Goal: Task Accomplishment & Management: Use online tool/utility

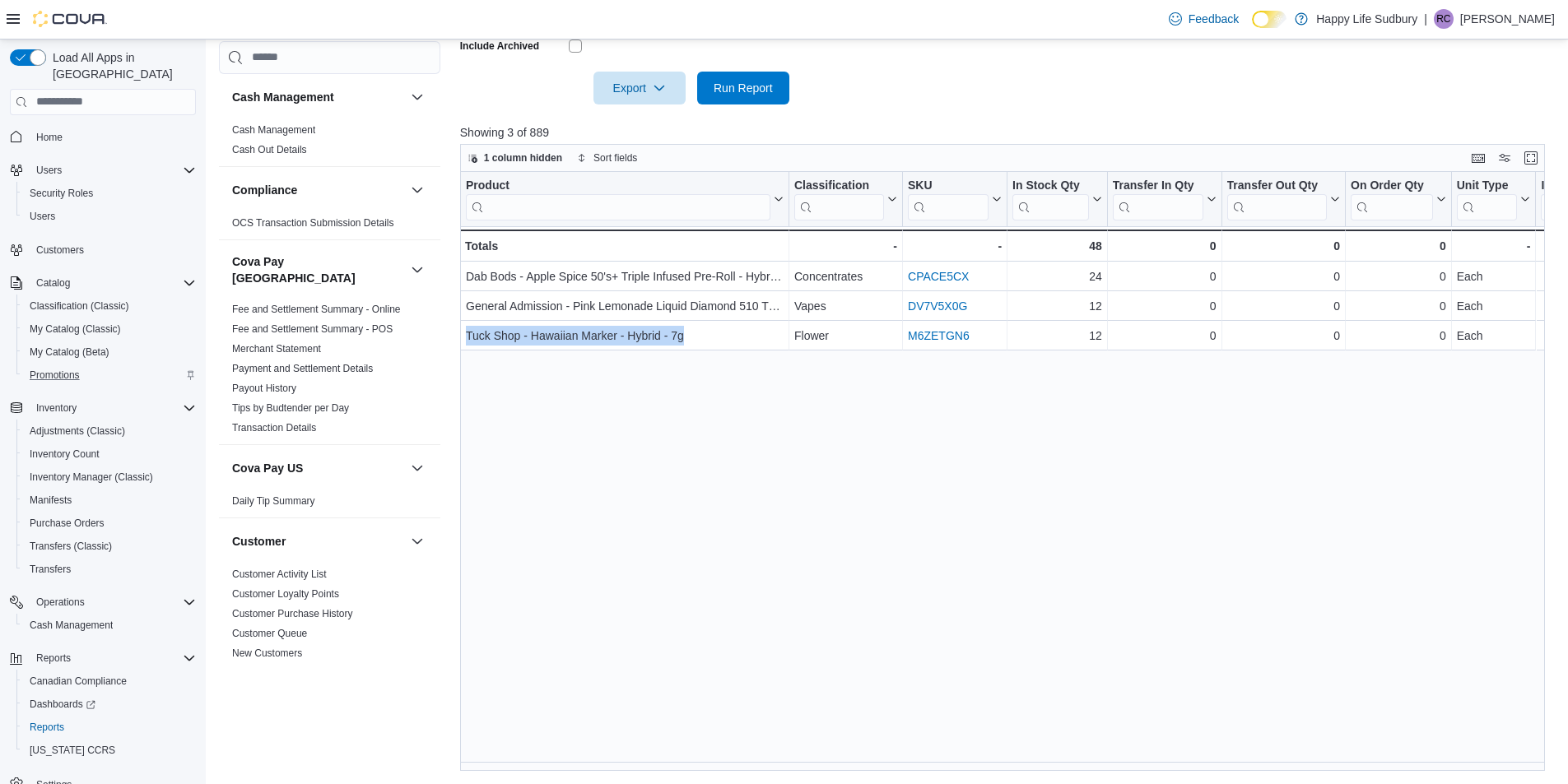
scroll to position [741, 0]
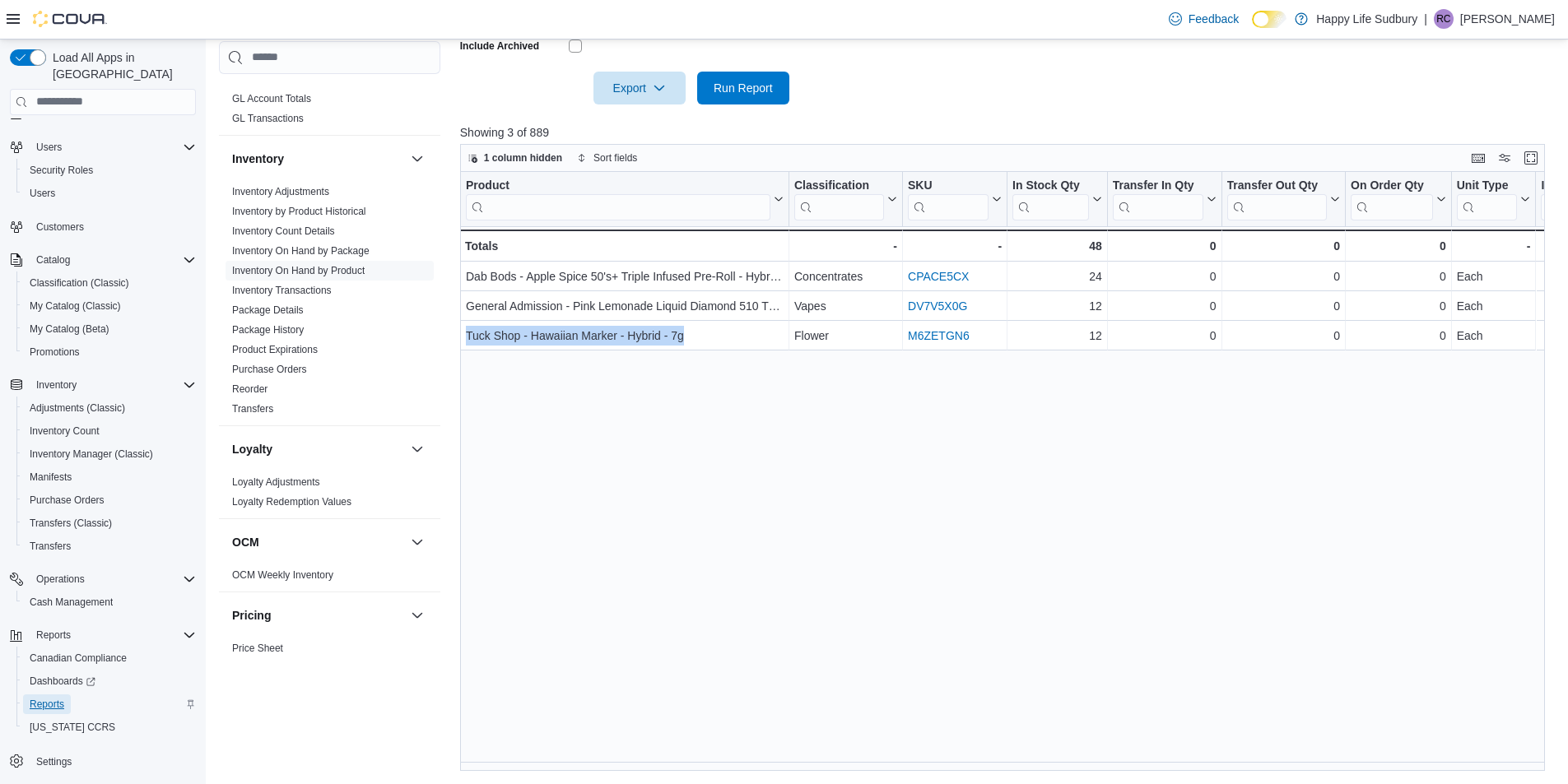
click at [61, 698] on span "Reports" at bounding box center [47, 704] width 35 height 13
click at [78, 424] on span "Inventory Count" at bounding box center [64, 431] width 70 height 13
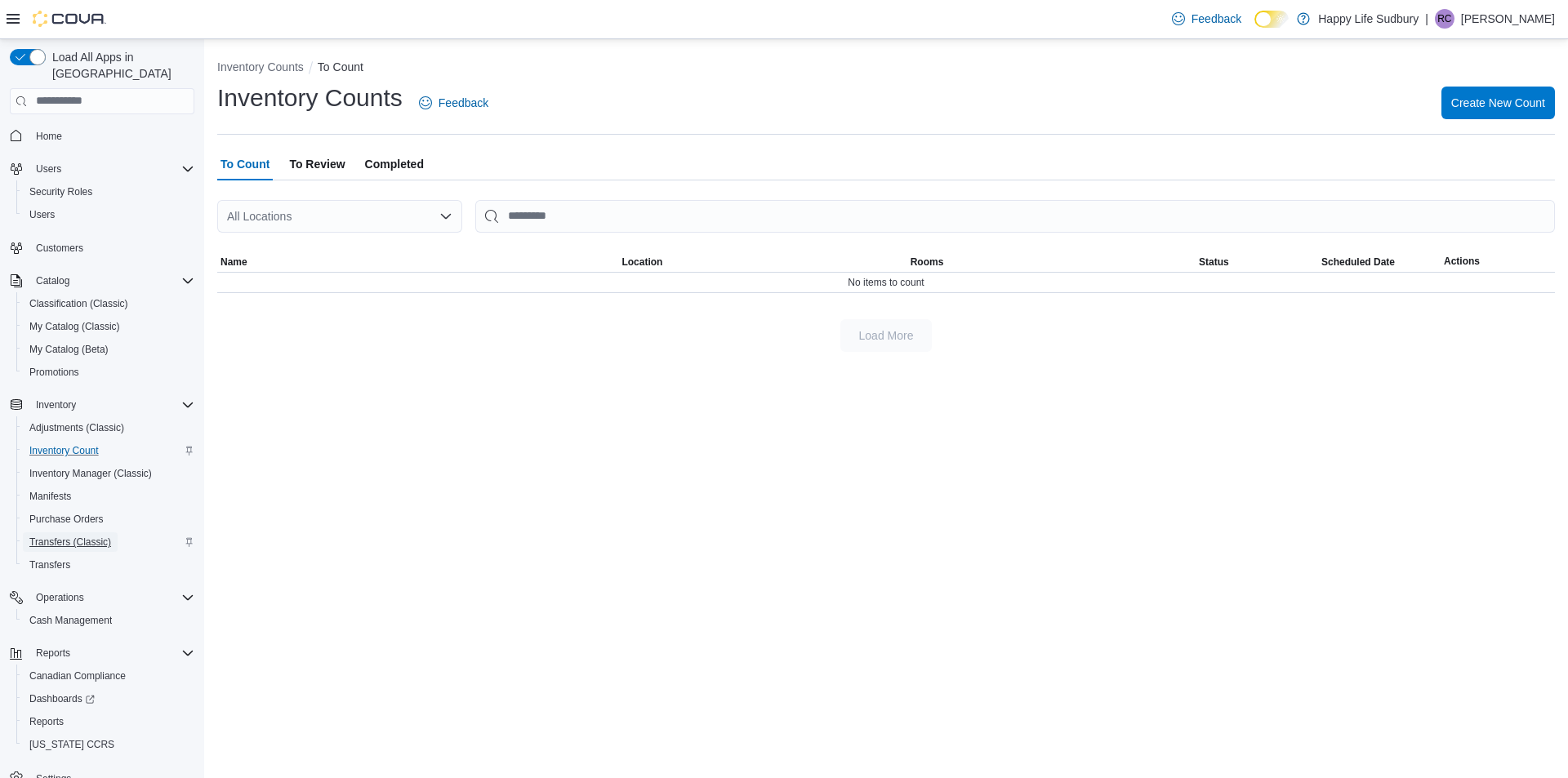
click at [56, 536] on span "Transfers (Classic)" at bounding box center [70, 542] width 82 height 13
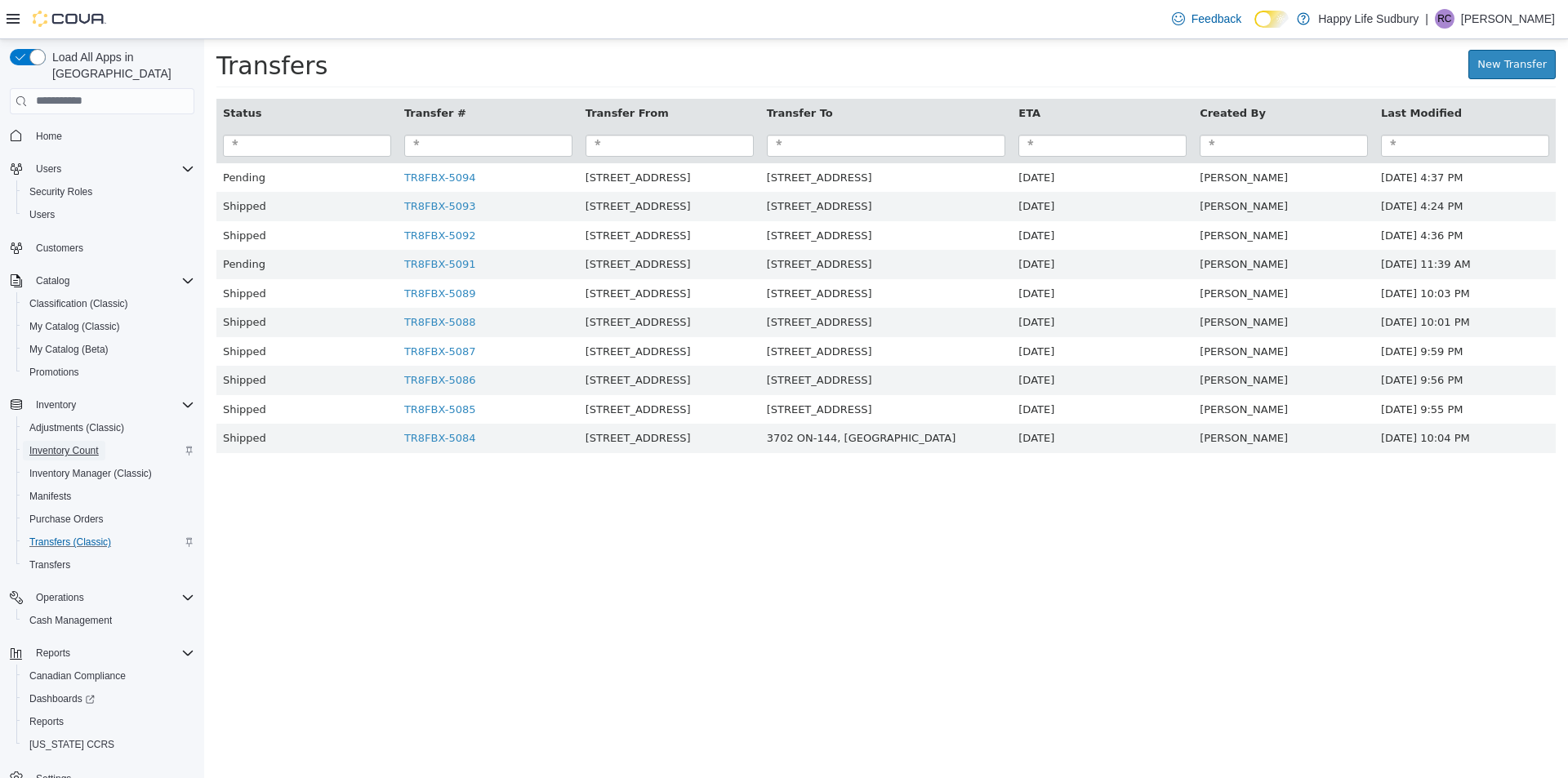
click at [79, 444] on span "Inventory Count" at bounding box center [64, 450] width 69 height 13
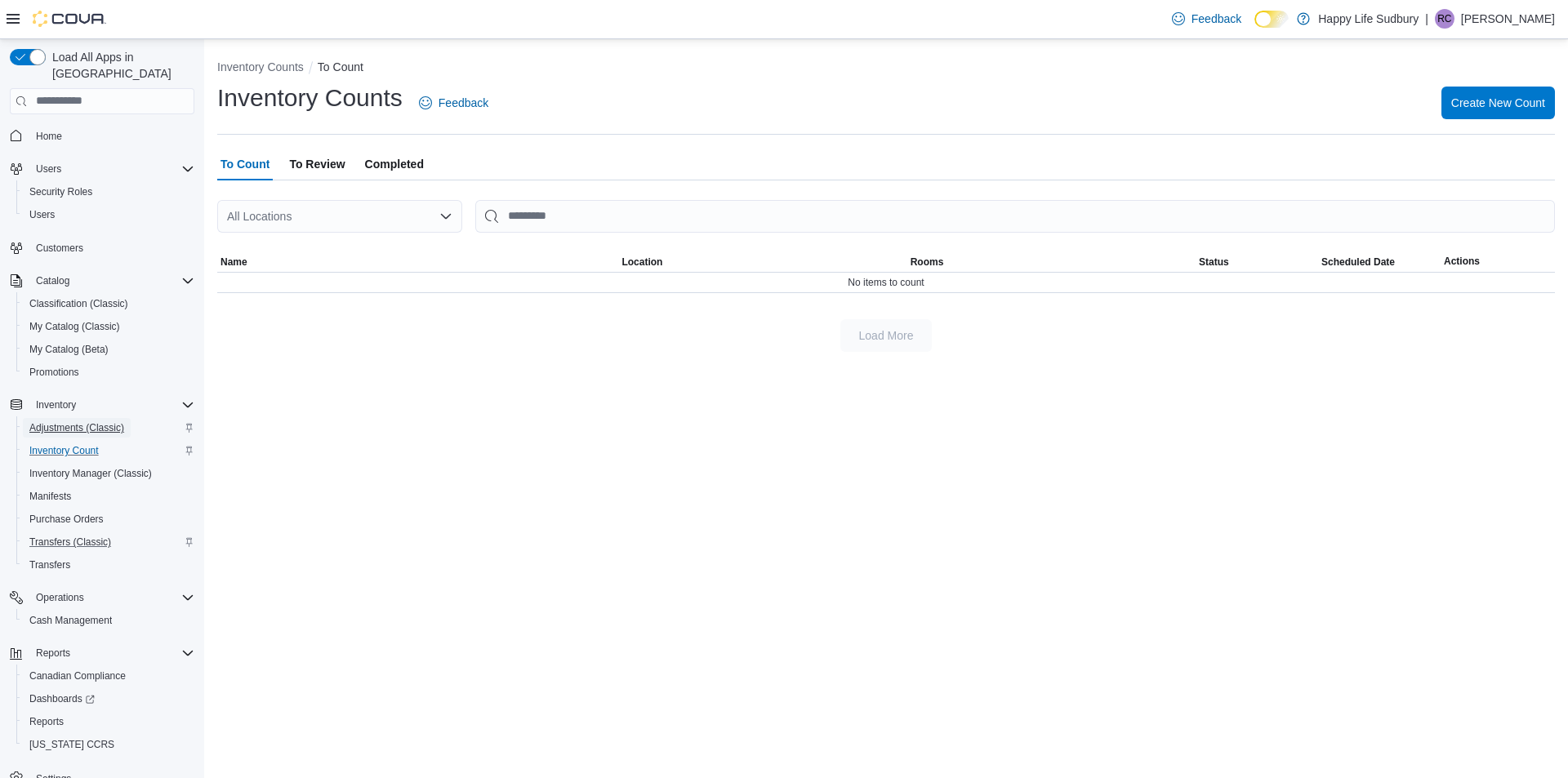
click at [81, 421] on span "Adjustments (Classic)" at bounding box center [76, 428] width 94 height 13
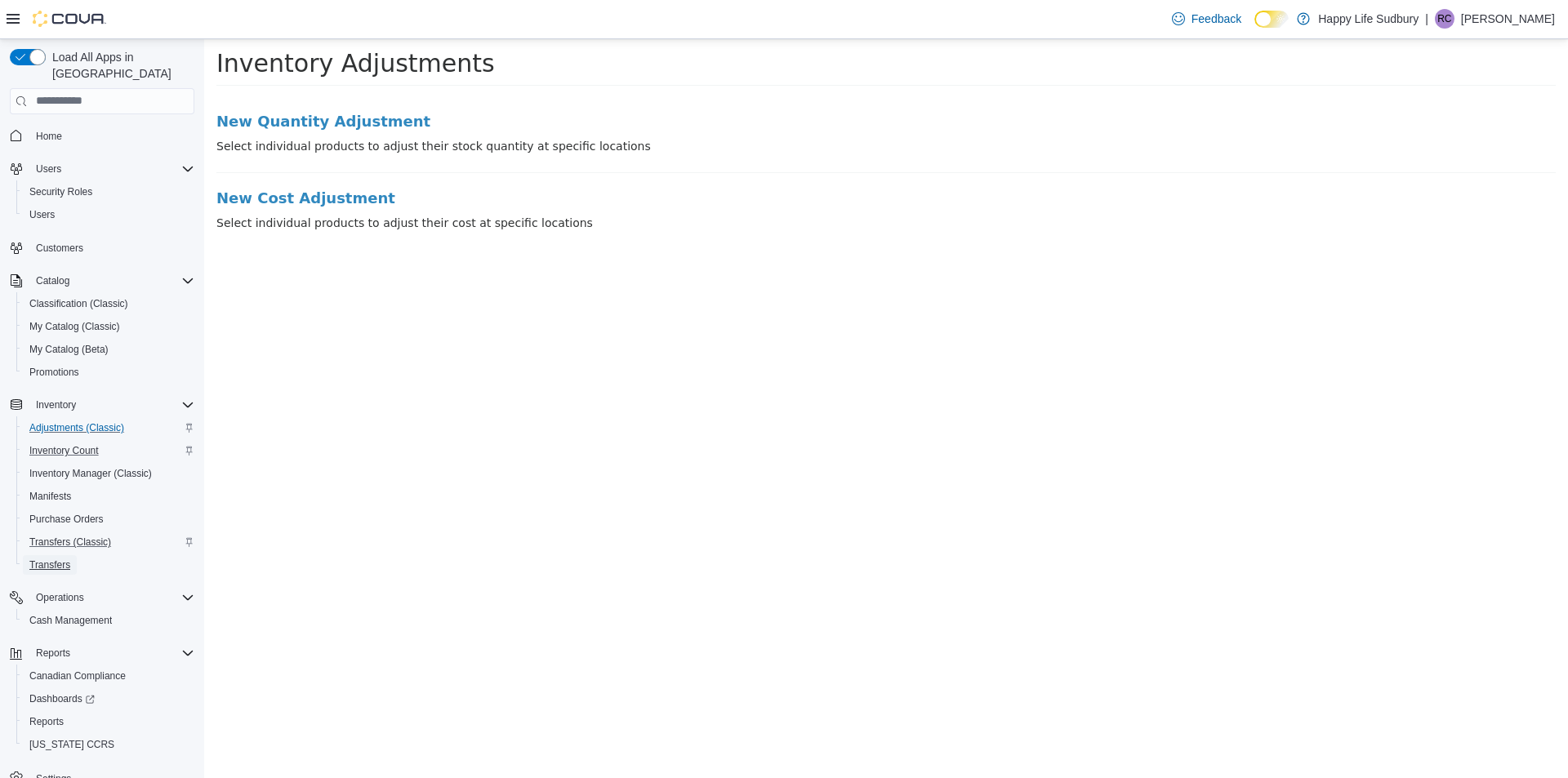
click at [61, 558] on span "Transfers" at bounding box center [49, 565] width 41 height 13
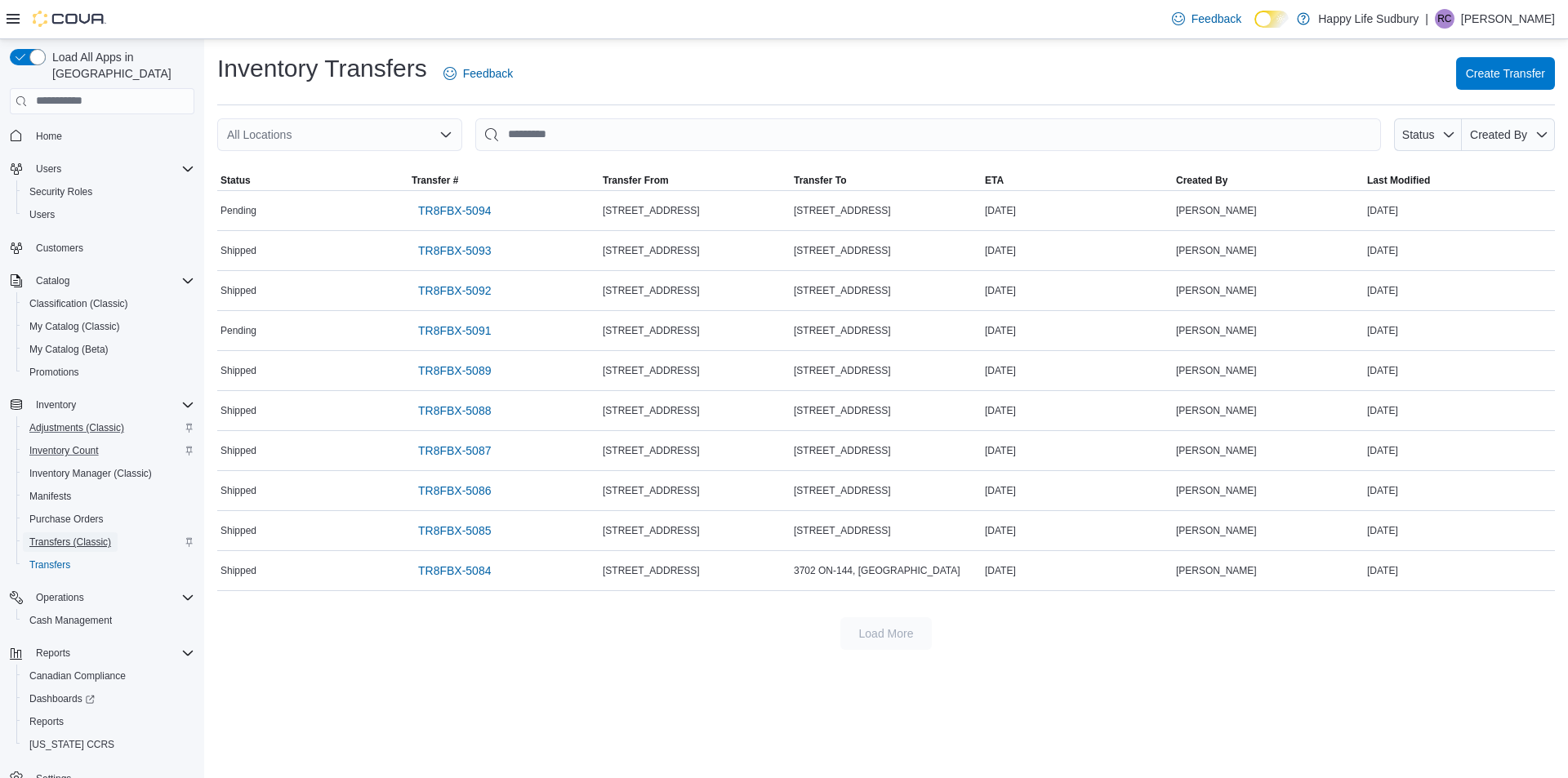
click at [82, 536] on span "Transfers (Classic)" at bounding box center [70, 542] width 82 height 13
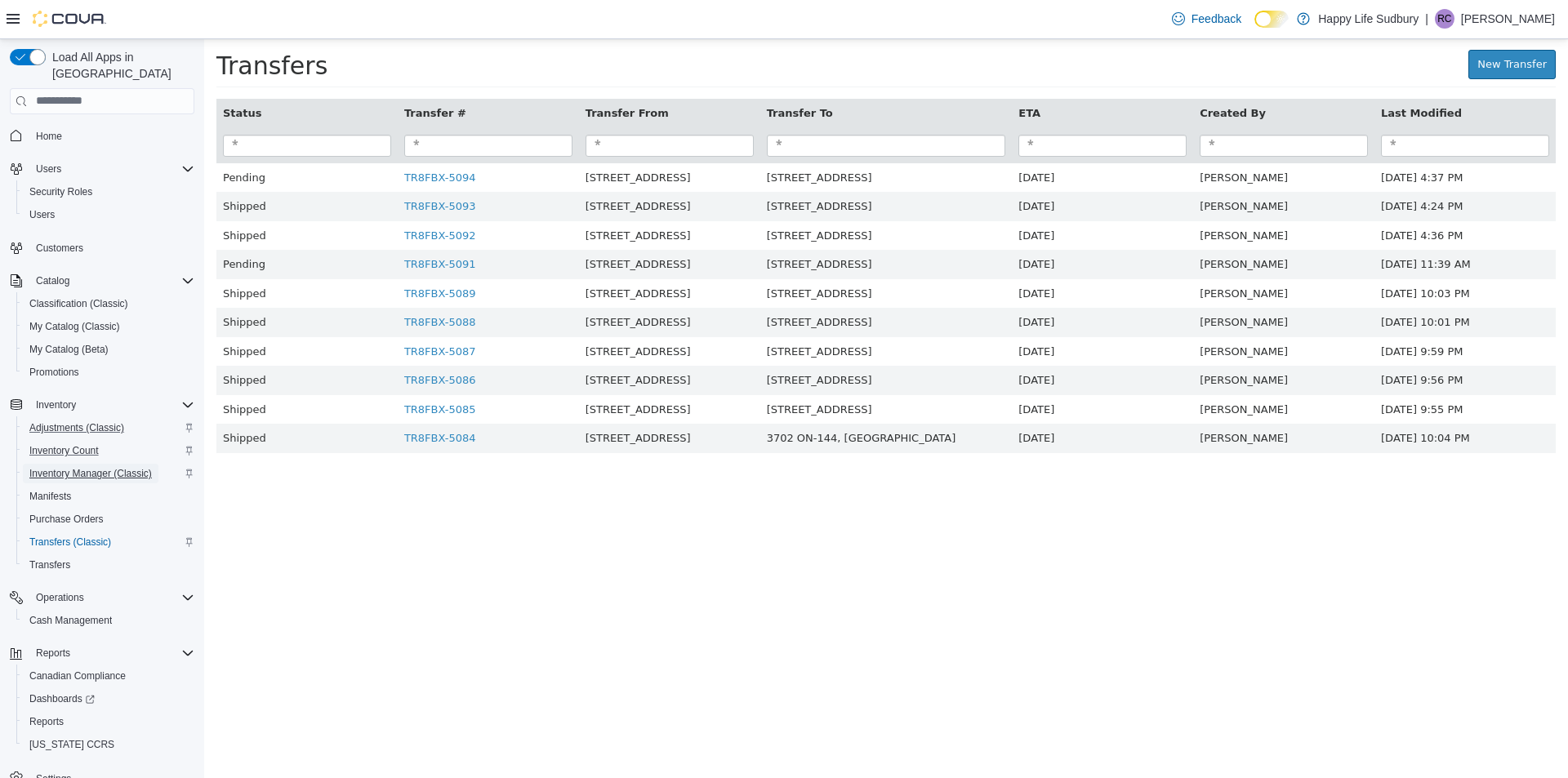
click at [93, 467] on span "Inventory Manager (Classic)" at bounding box center [90, 473] width 123 height 13
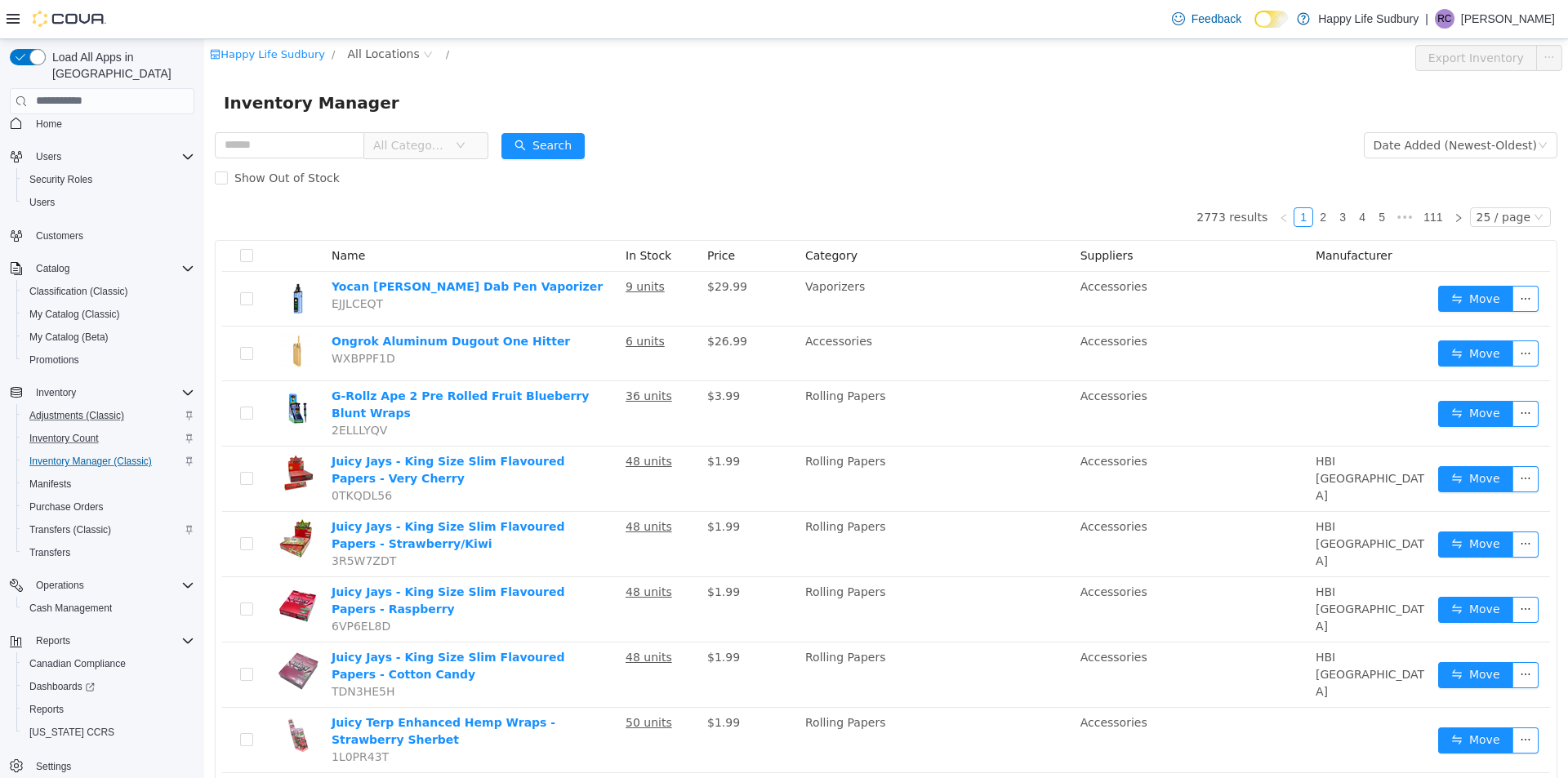
scroll to position [23, 0]
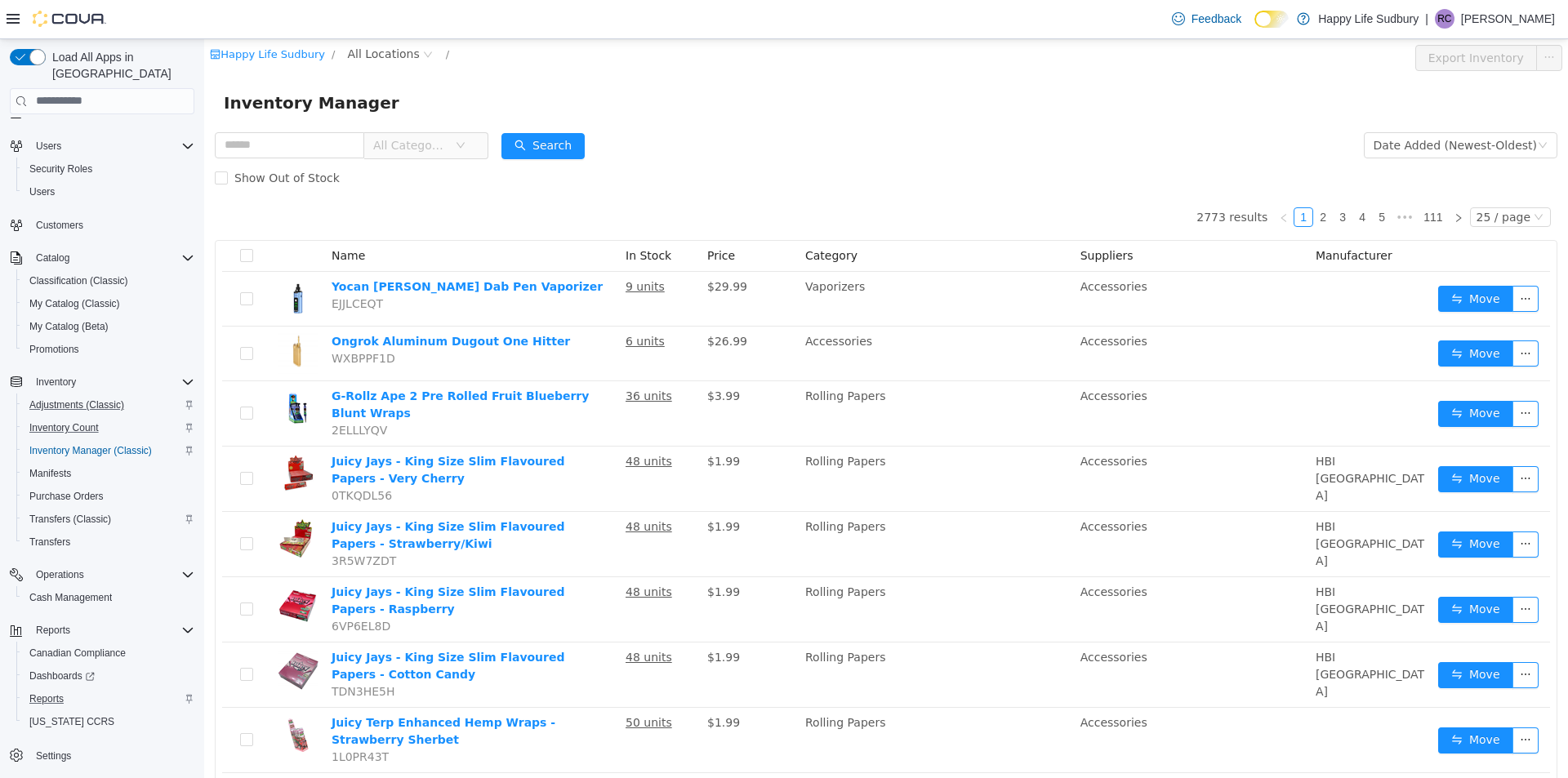
click at [88, 689] on div "Reports" at bounding box center [108, 699] width 172 height 20
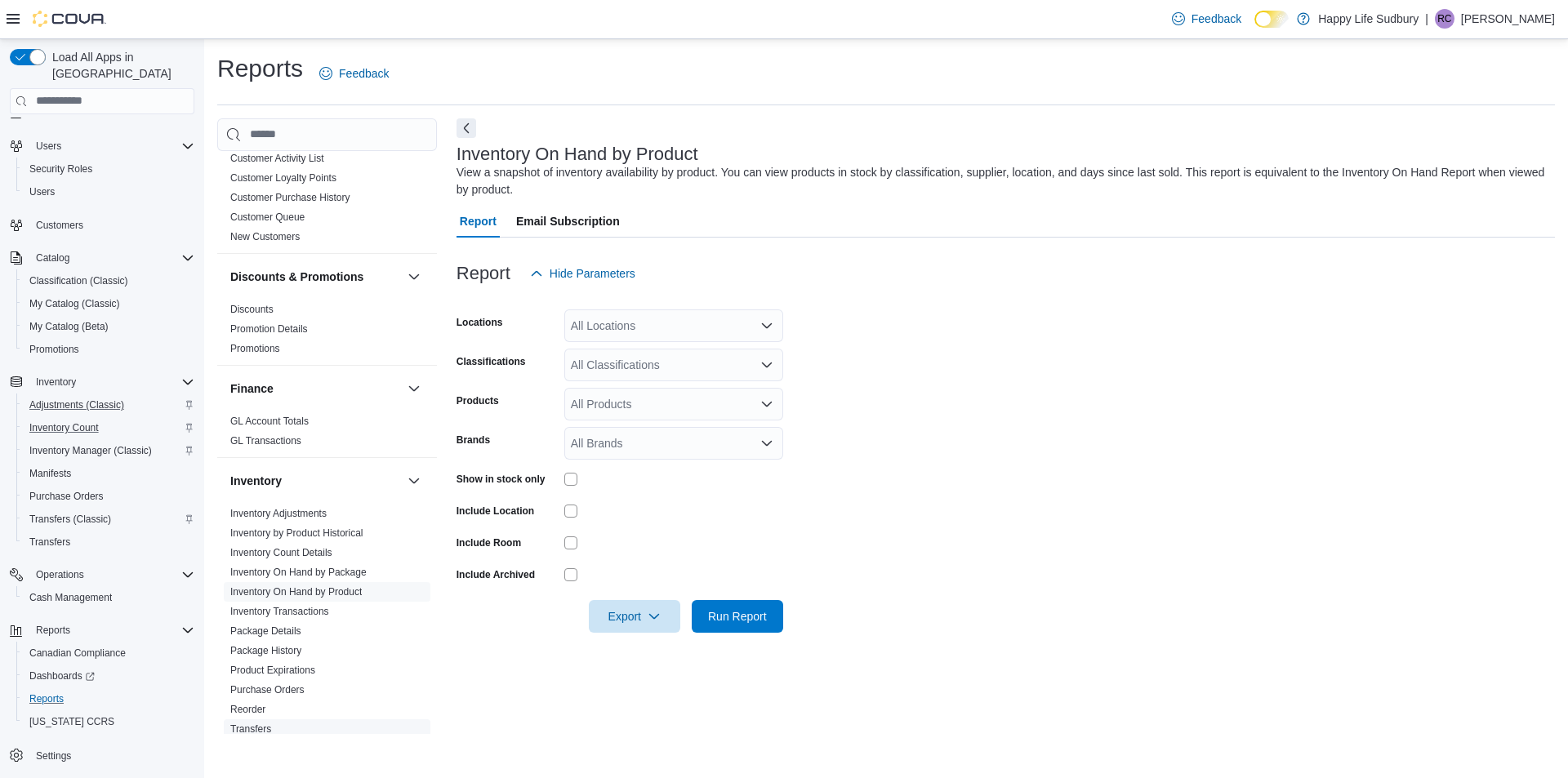
scroll to position [572, 0]
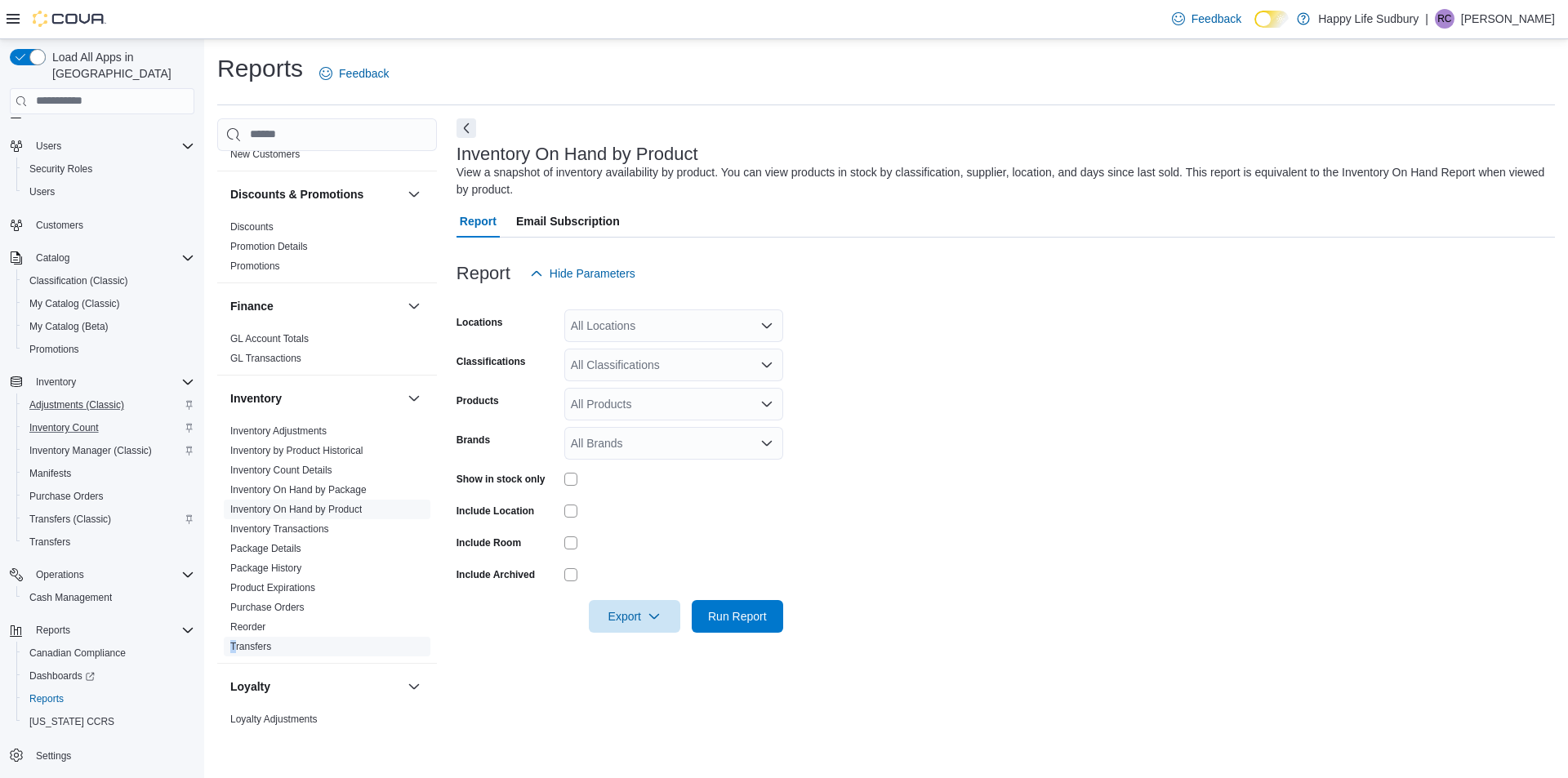
drag, startPoint x: 232, startPoint y: 632, endPoint x: 241, endPoint y: 623, distance: 12.7
click at [240, 637] on span "Transfers" at bounding box center [327, 647] width 207 height 20
click at [308, 465] on link "Inventory Count Details" at bounding box center [281, 470] width 102 height 12
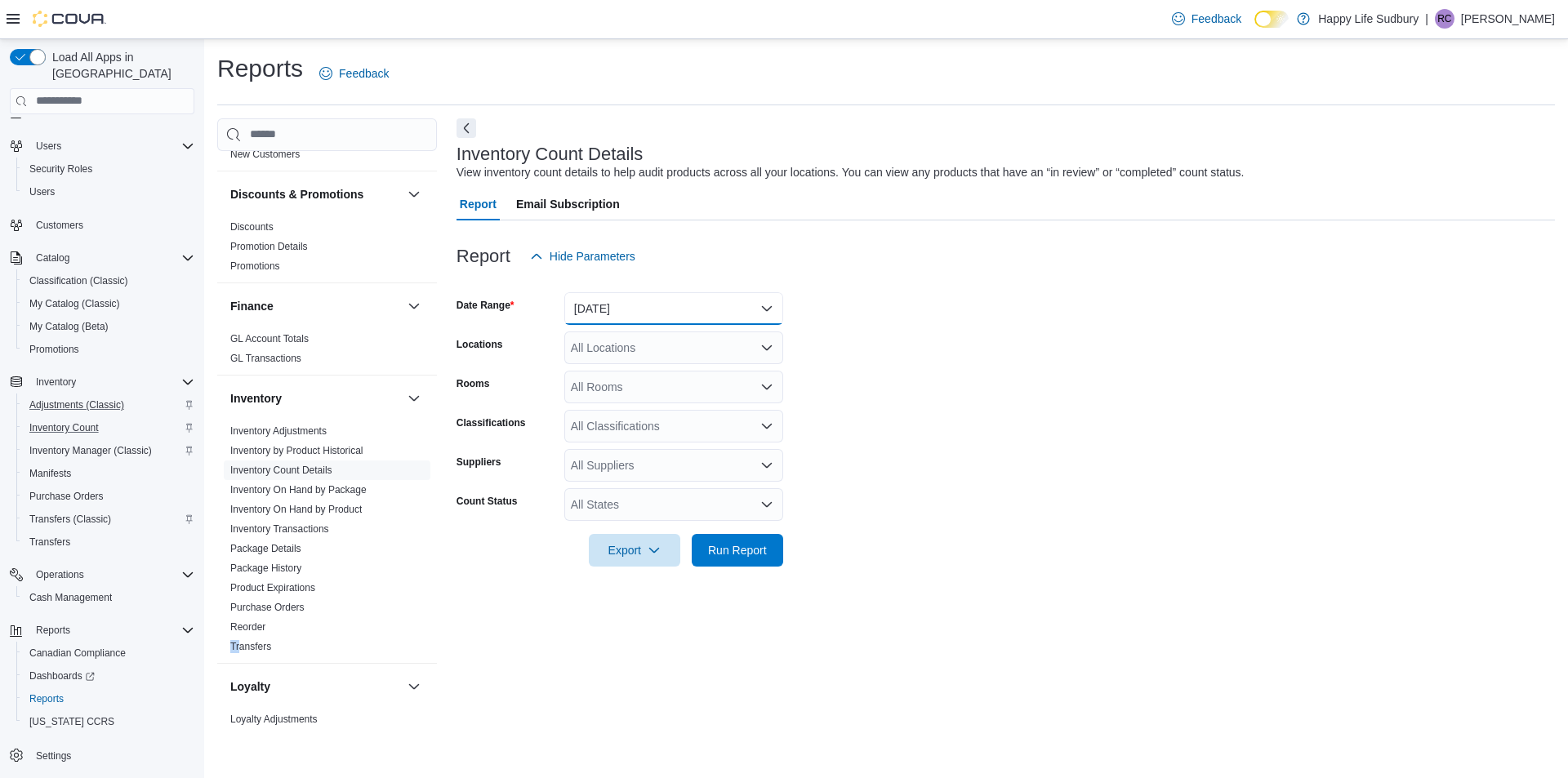
click at [733, 297] on button "[DATE]" at bounding box center [674, 309] width 219 height 33
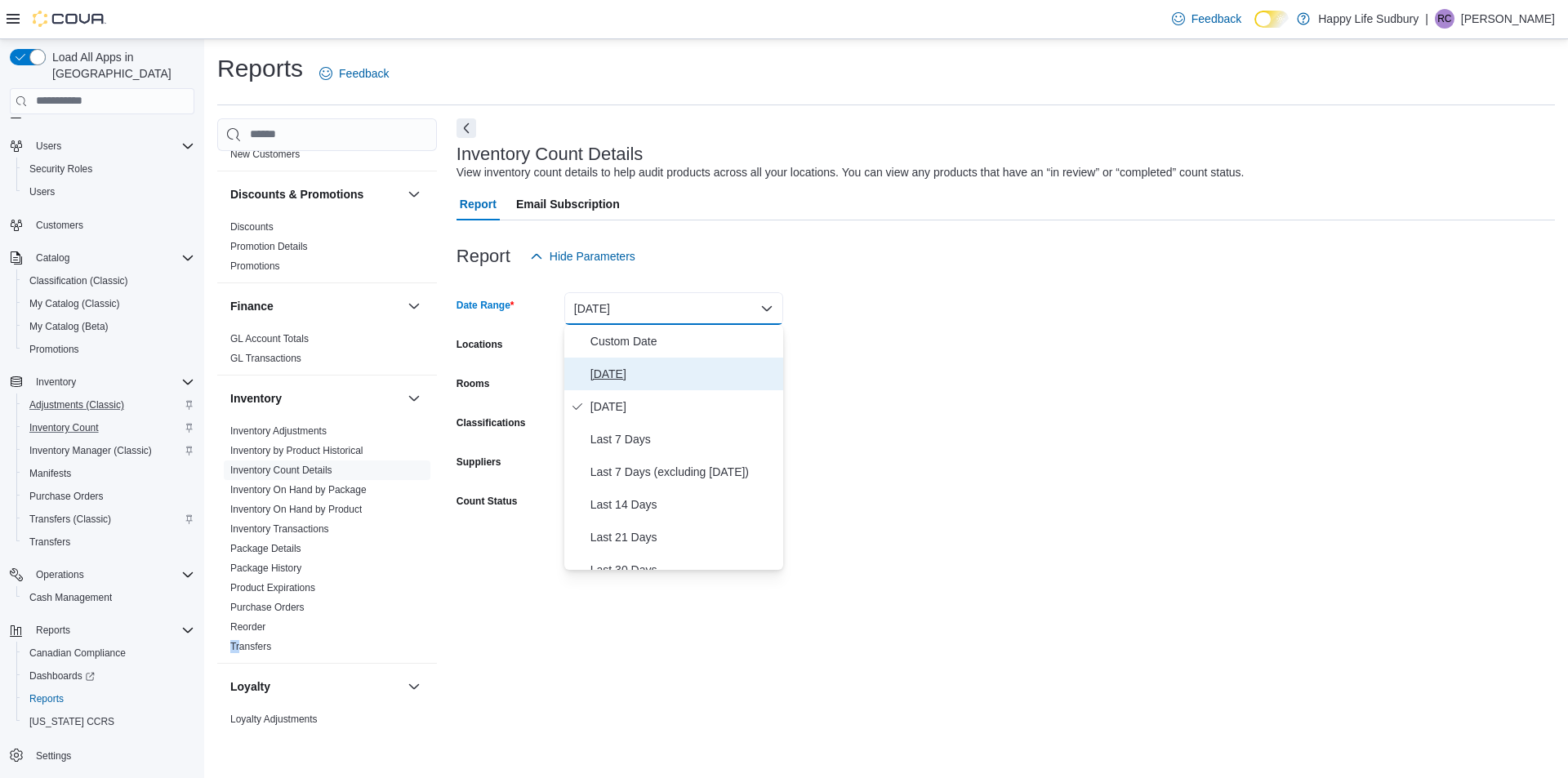
click at [665, 381] on span "[DATE]" at bounding box center [683, 374] width 186 height 20
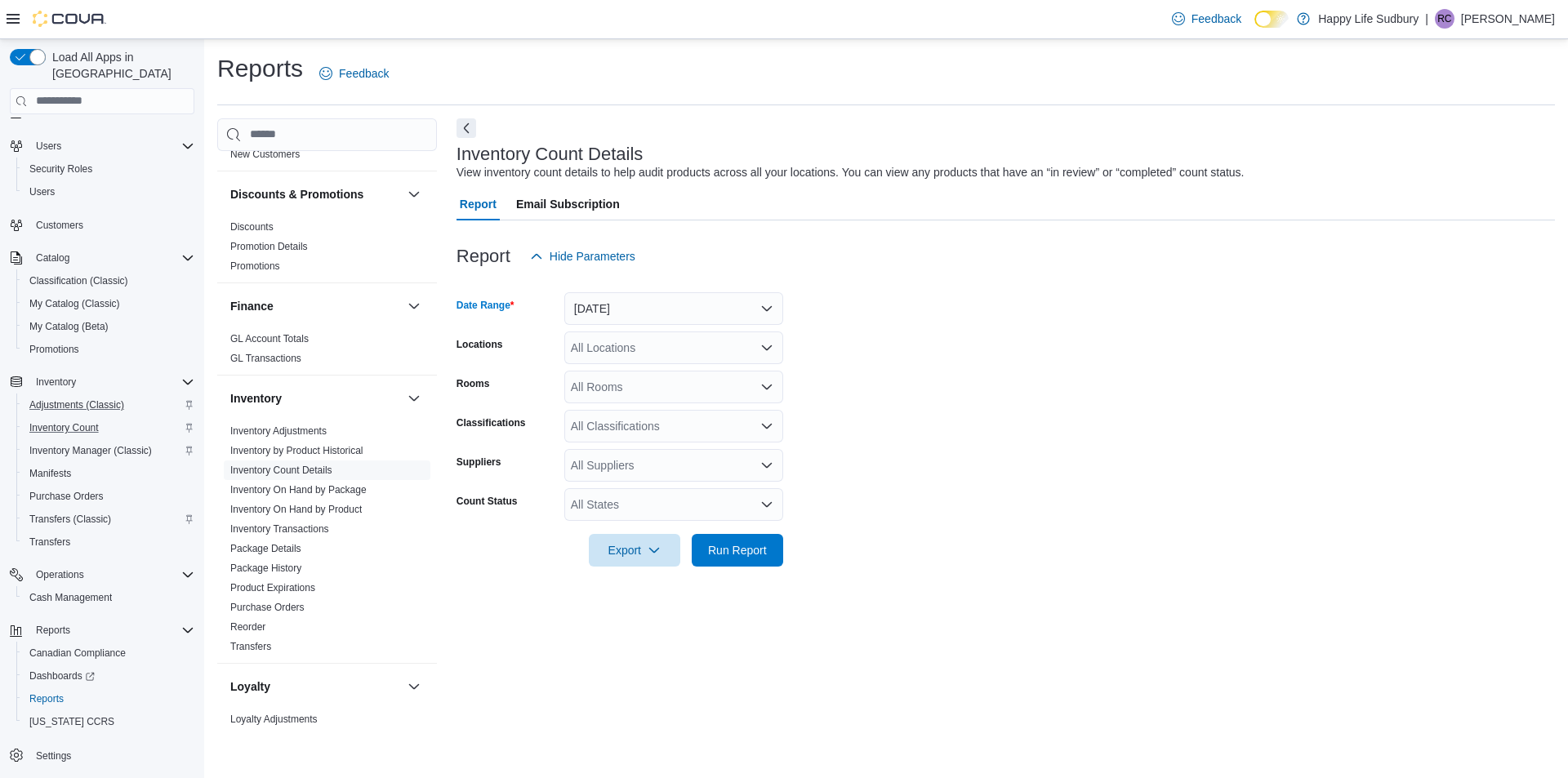
click at [641, 352] on div "All Locations" at bounding box center [674, 348] width 219 height 33
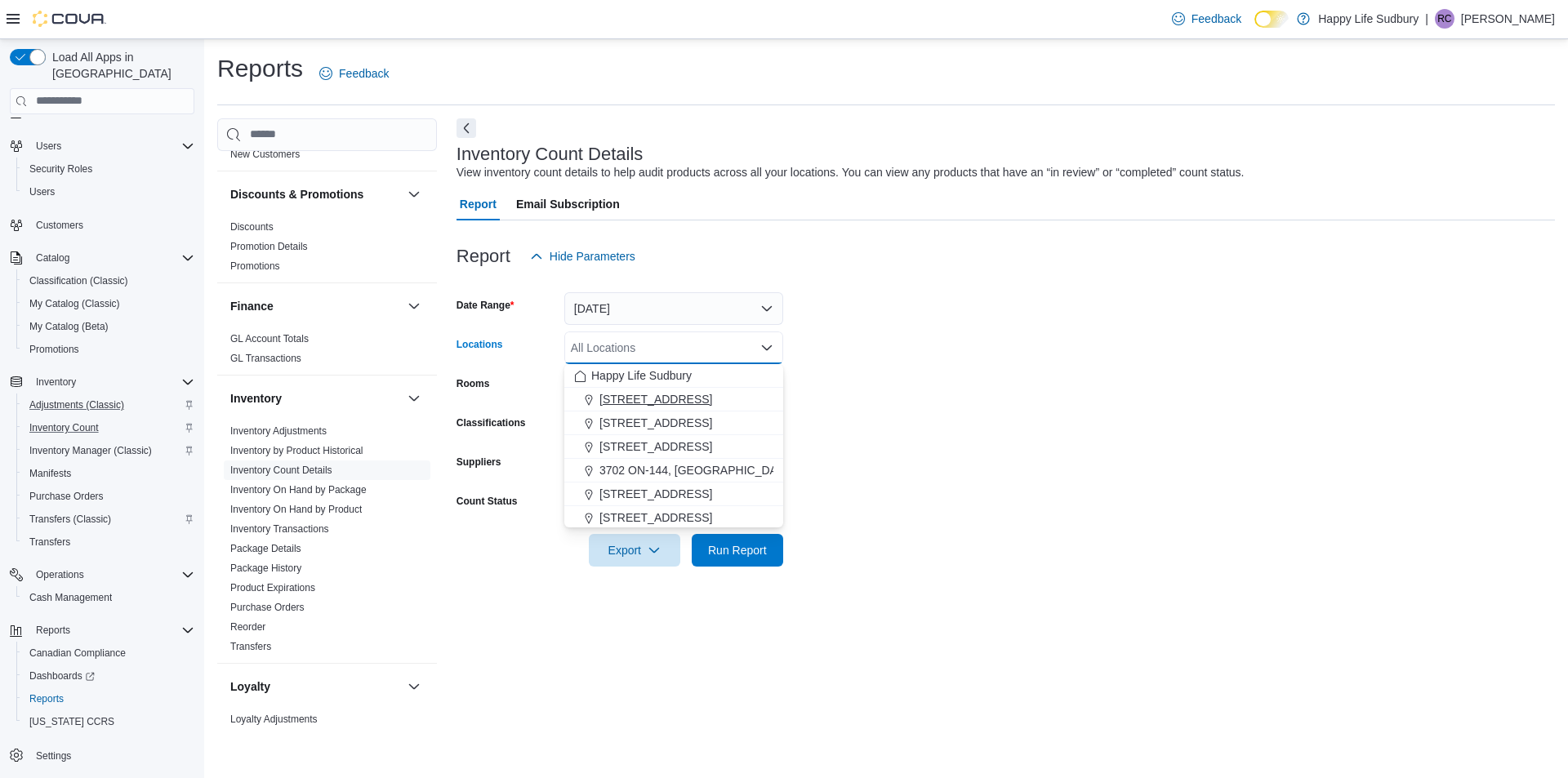
click at [712, 402] on span "[STREET_ADDRESS]" at bounding box center [656, 399] width 113 height 16
click at [712, 427] on span "[STREET_ADDRESS]" at bounding box center [656, 423] width 113 height 16
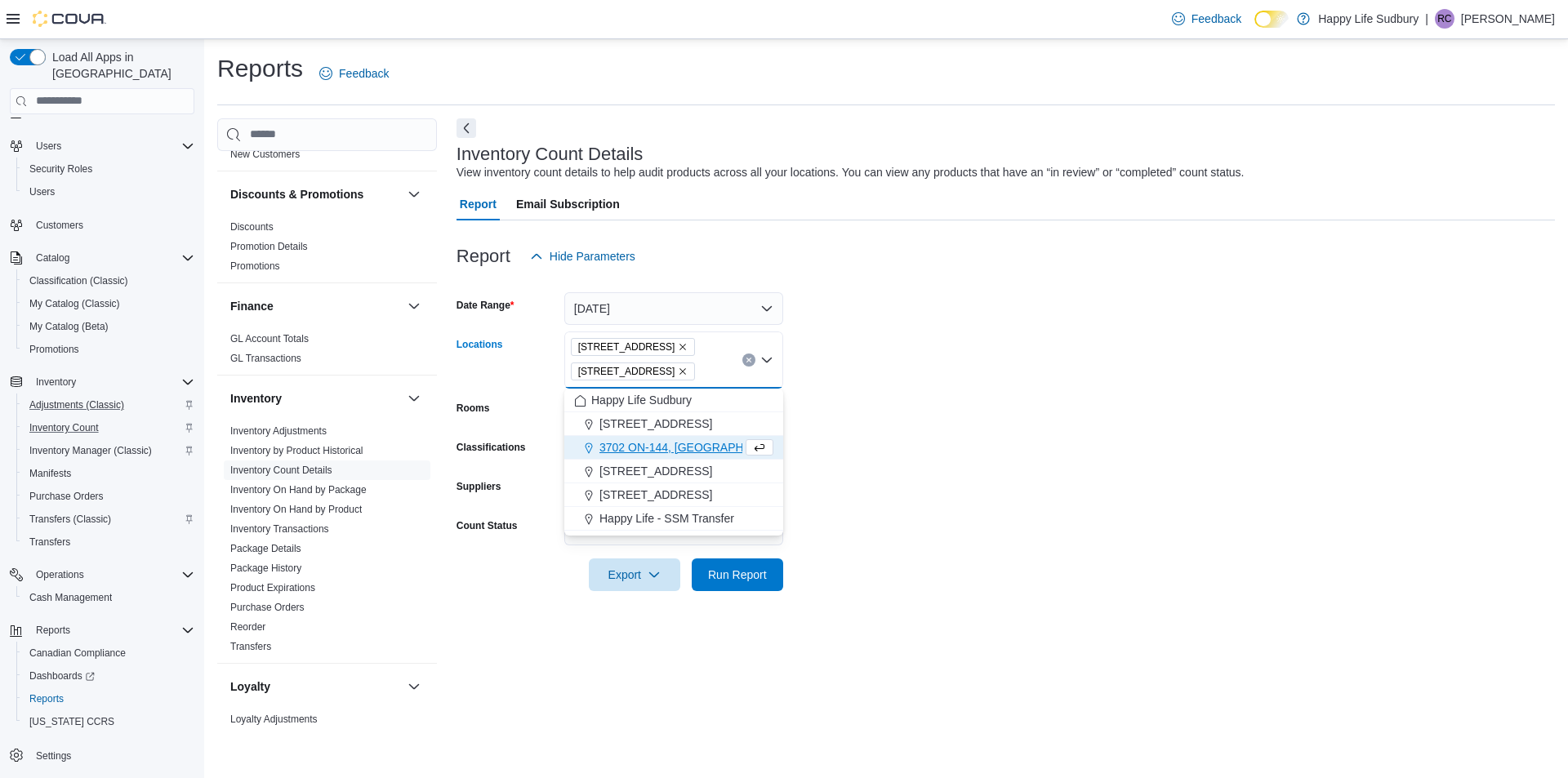
click at [820, 435] on form "Date Range [DATE] Locations [STREET_ADDRESS] Combo box. Selected. [STREET_ADDRE…" at bounding box center [1006, 431] width 1099 height 319
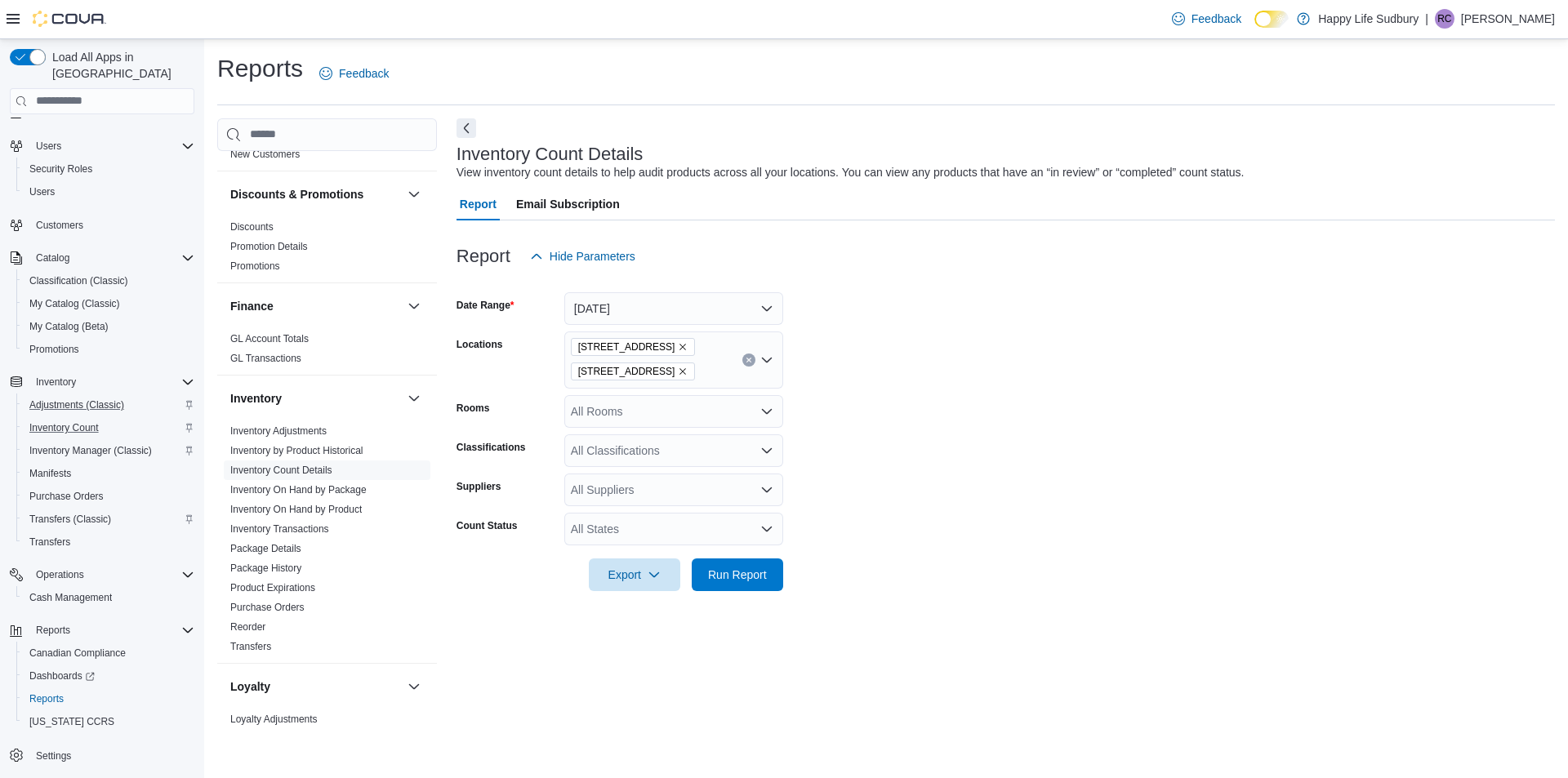
click at [680, 418] on div "All Rooms" at bounding box center [674, 411] width 219 height 33
click at [1040, 450] on form "Date Range [DATE] Locations [STREET_ADDRESS] Unit 2 Rooms All Rooms Classificat…" at bounding box center [1006, 431] width 1099 height 319
click at [310, 504] on link "Inventory On Hand by Product" at bounding box center [296, 509] width 132 height 12
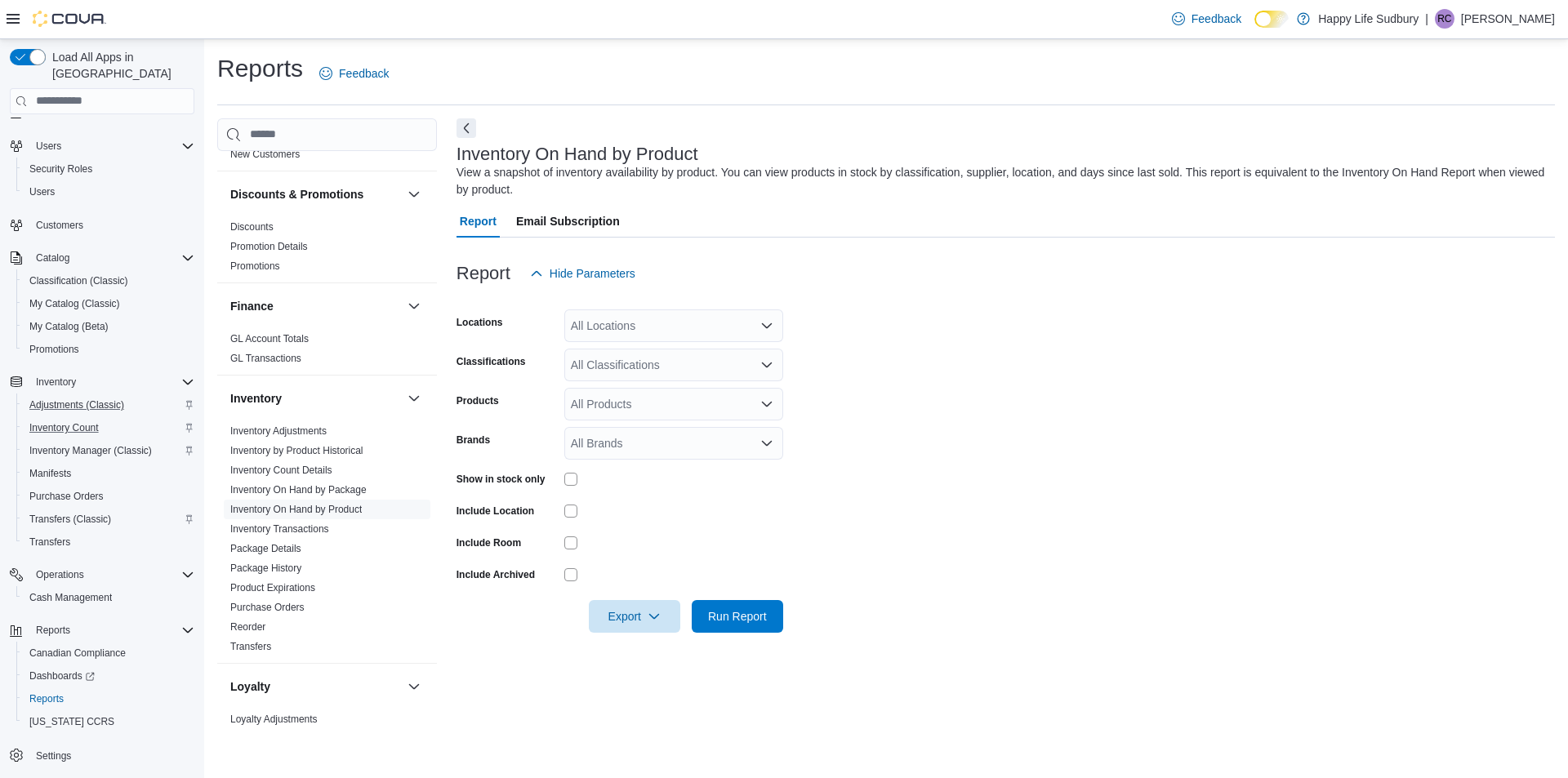
click at [647, 330] on div "All Locations" at bounding box center [674, 326] width 219 height 33
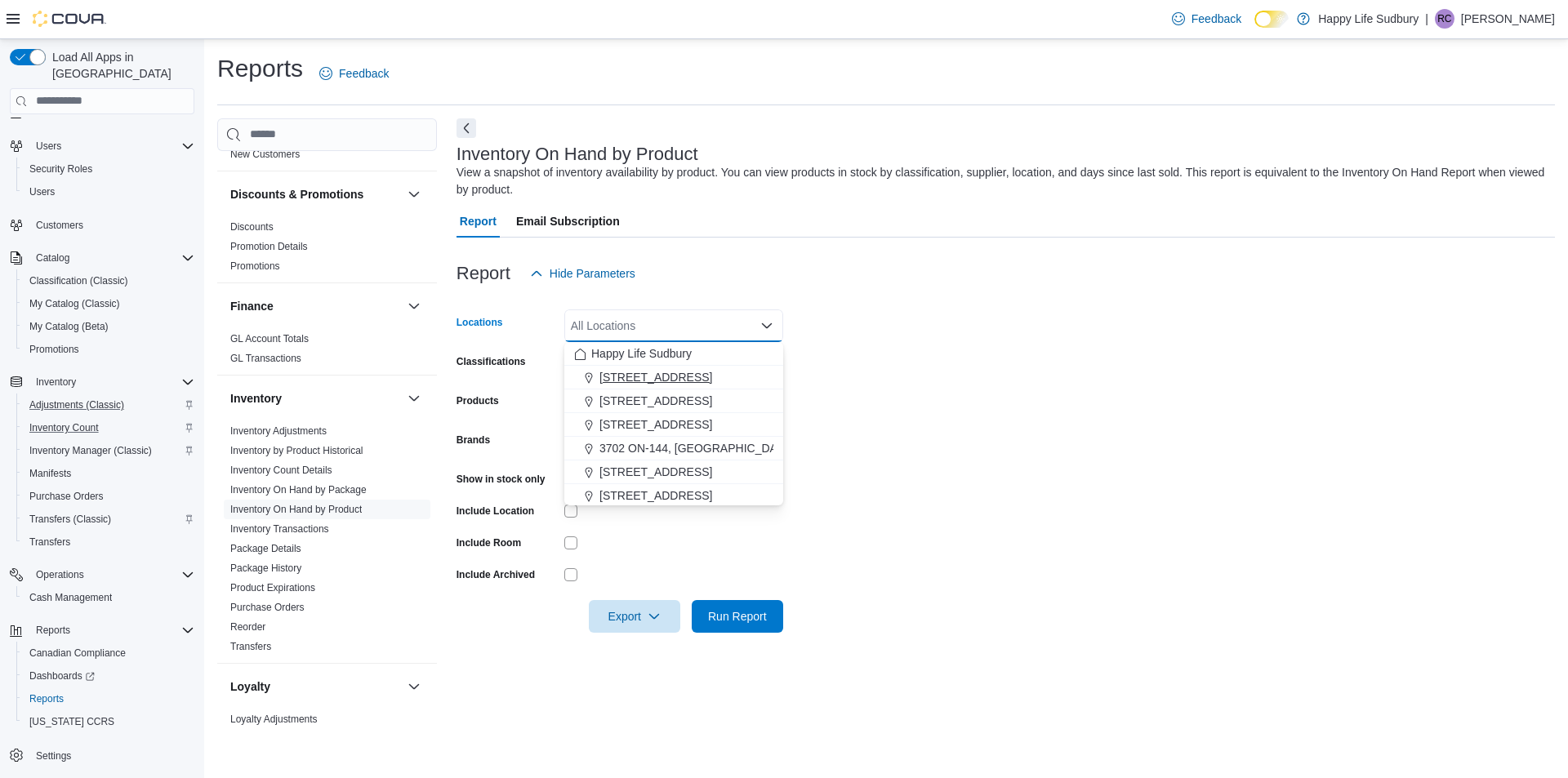
click at [672, 373] on span "[STREET_ADDRESS]" at bounding box center [656, 378] width 113 height 16
drag, startPoint x: 1252, startPoint y: 418, endPoint x: 1150, endPoint y: 478, distance: 118.3
click at [1228, 427] on form "Locations [STREET_ADDRESS] Selected. [STREET_ADDRESS]. Press Backspace to delet…" at bounding box center [1006, 461] width 1099 height 343
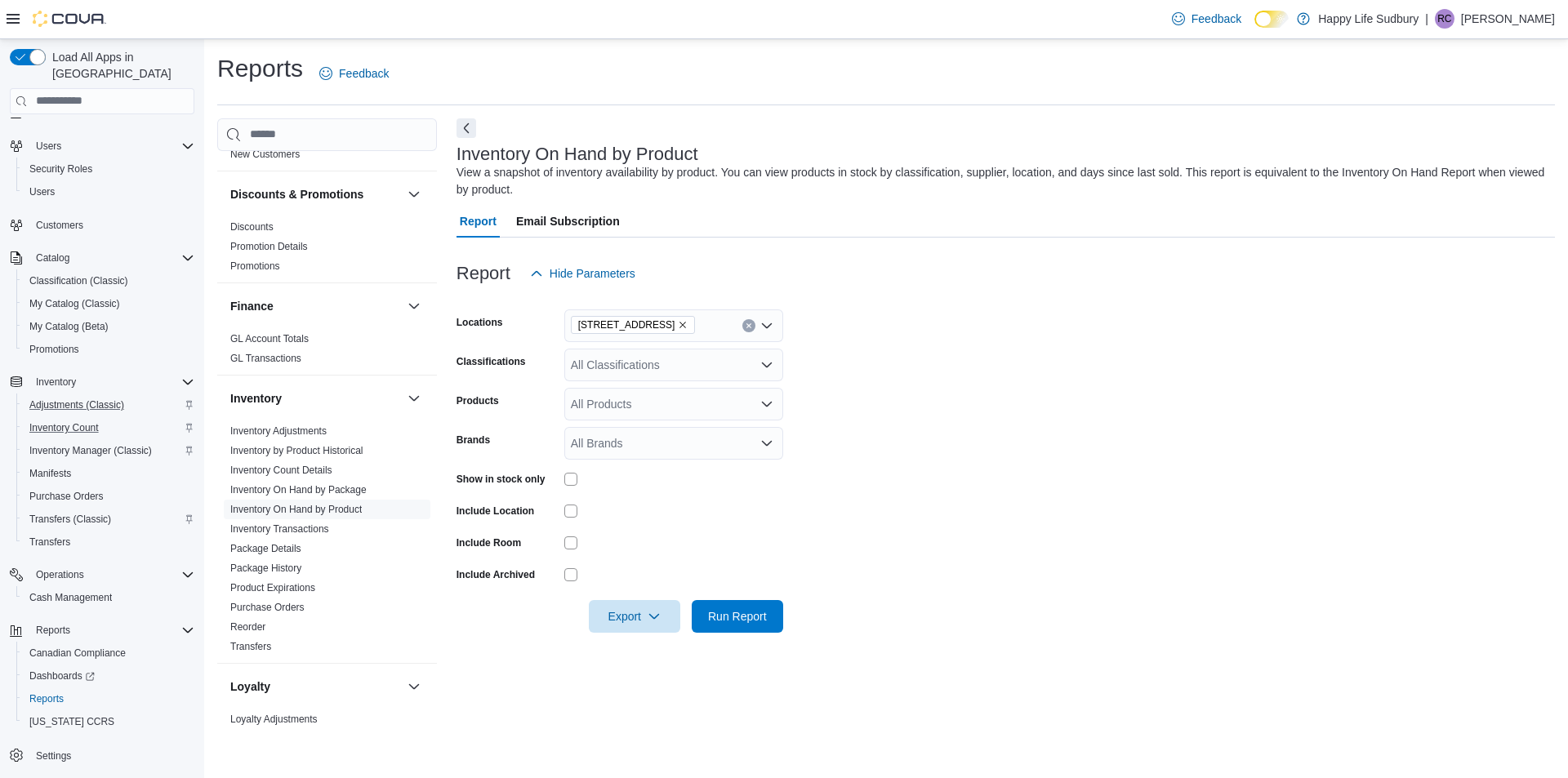
click at [643, 371] on div "All Classifications" at bounding box center [674, 365] width 219 height 33
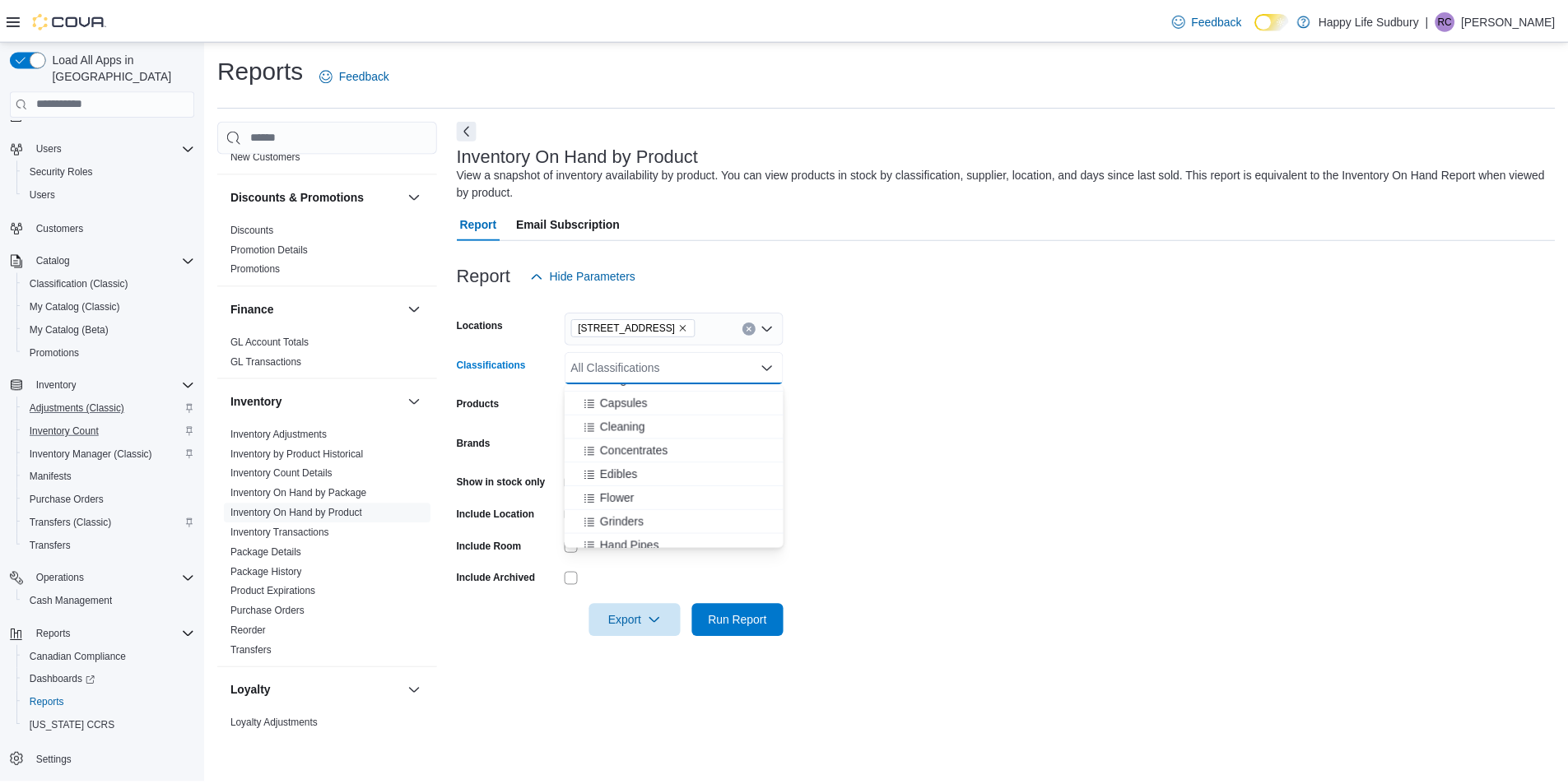
scroll to position [82, 0]
click at [622, 521] on span "Flower" at bounding box center [622, 528] width 35 height 16
click at [894, 404] on form "Locations [STREET_ADDRESS], [GEOGRAPHIC_DATA] Classifications Flower Combo box.…" at bounding box center [1014, 465] width 1108 height 346
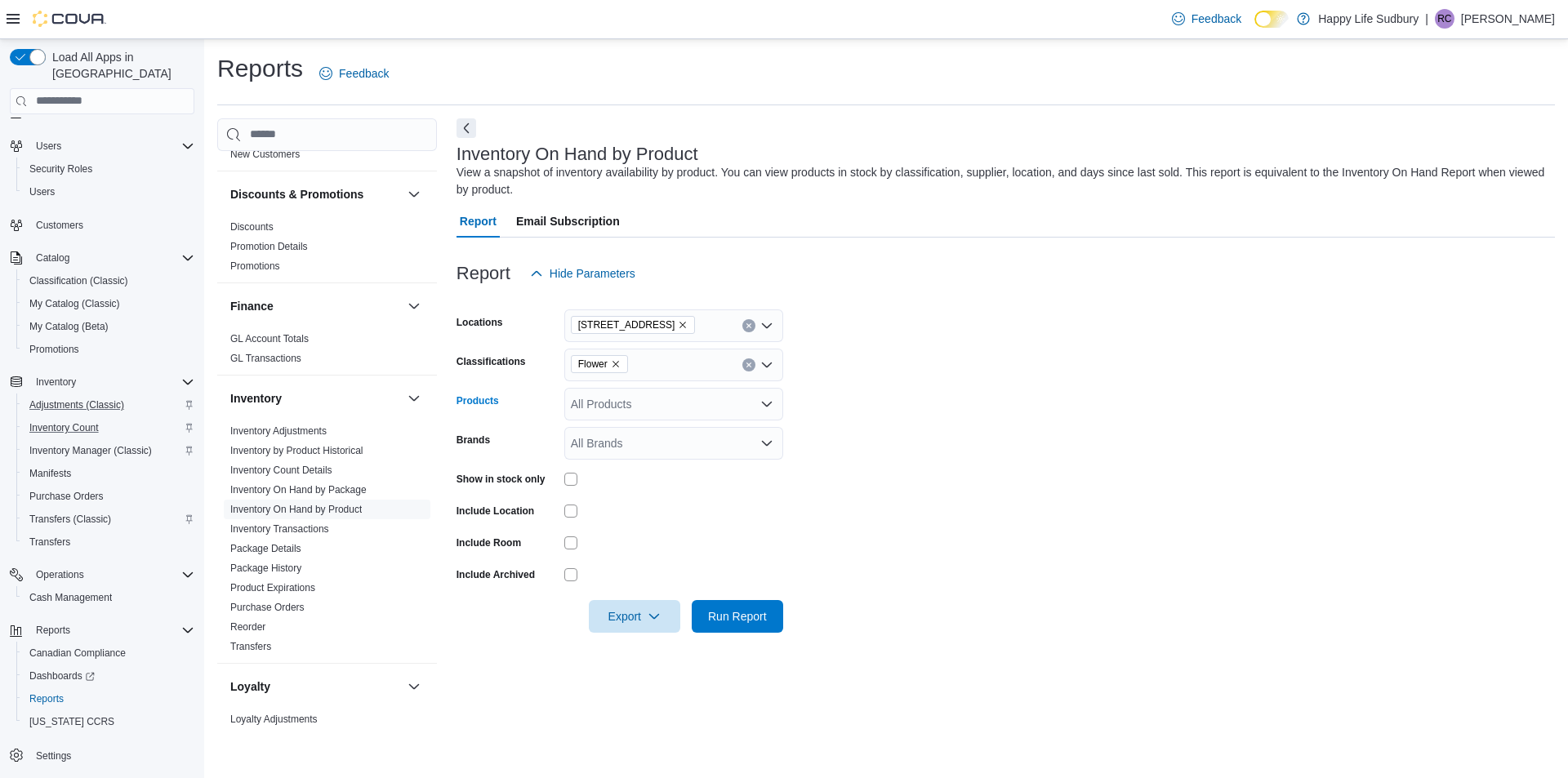
click at [624, 404] on div "All Products" at bounding box center [674, 404] width 219 height 33
click at [1051, 435] on form "Locations [STREET_ADDRESS] Classifications Flower Products All Products Brands …" at bounding box center [1006, 461] width 1099 height 343
click at [690, 444] on div "All Brands" at bounding box center [674, 443] width 219 height 33
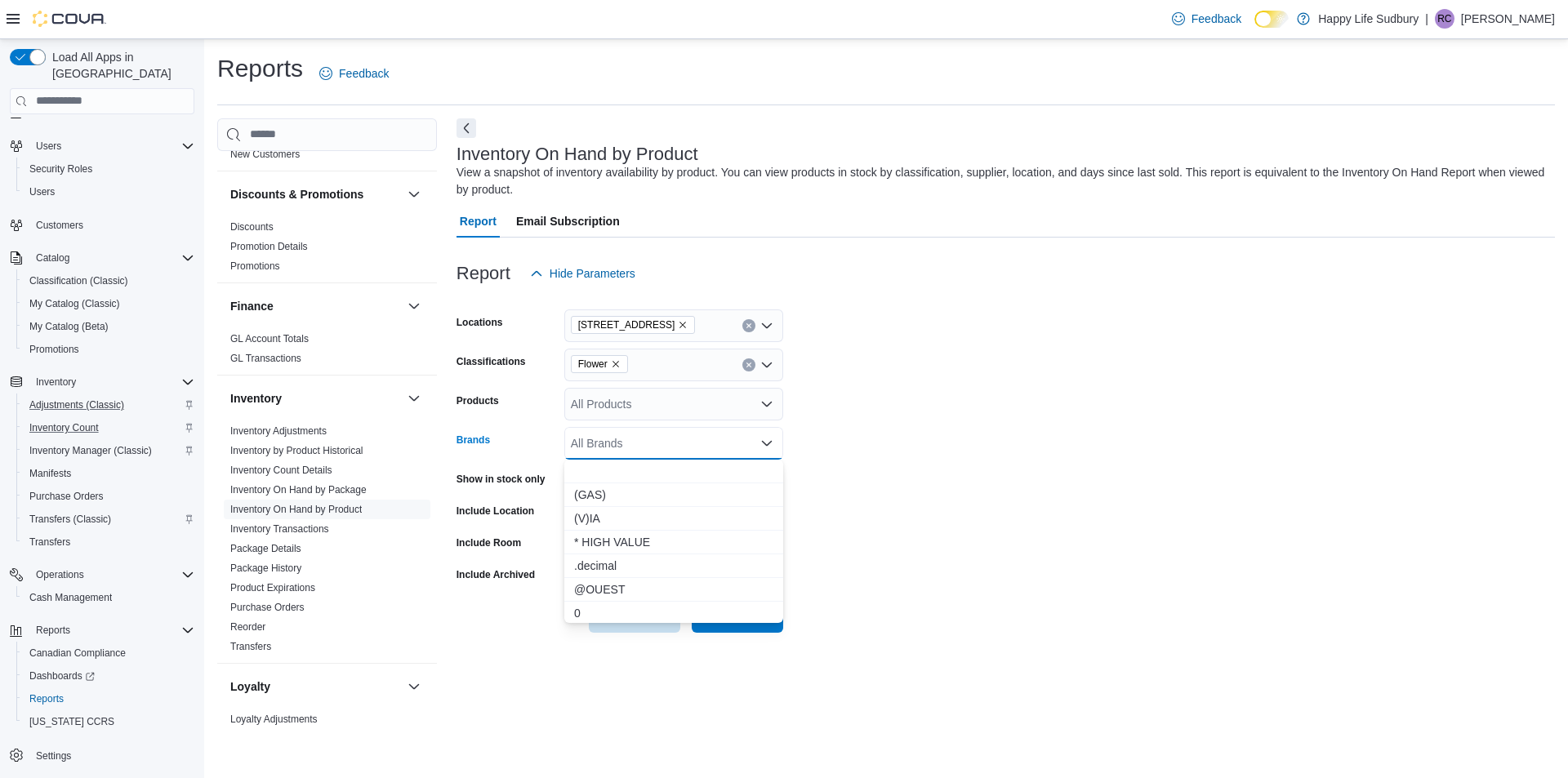
click at [1050, 478] on form "Locations [STREET_ADDRESS], SUDBURY Classifications Flower Products All Product…" at bounding box center [1006, 461] width 1099 height 343
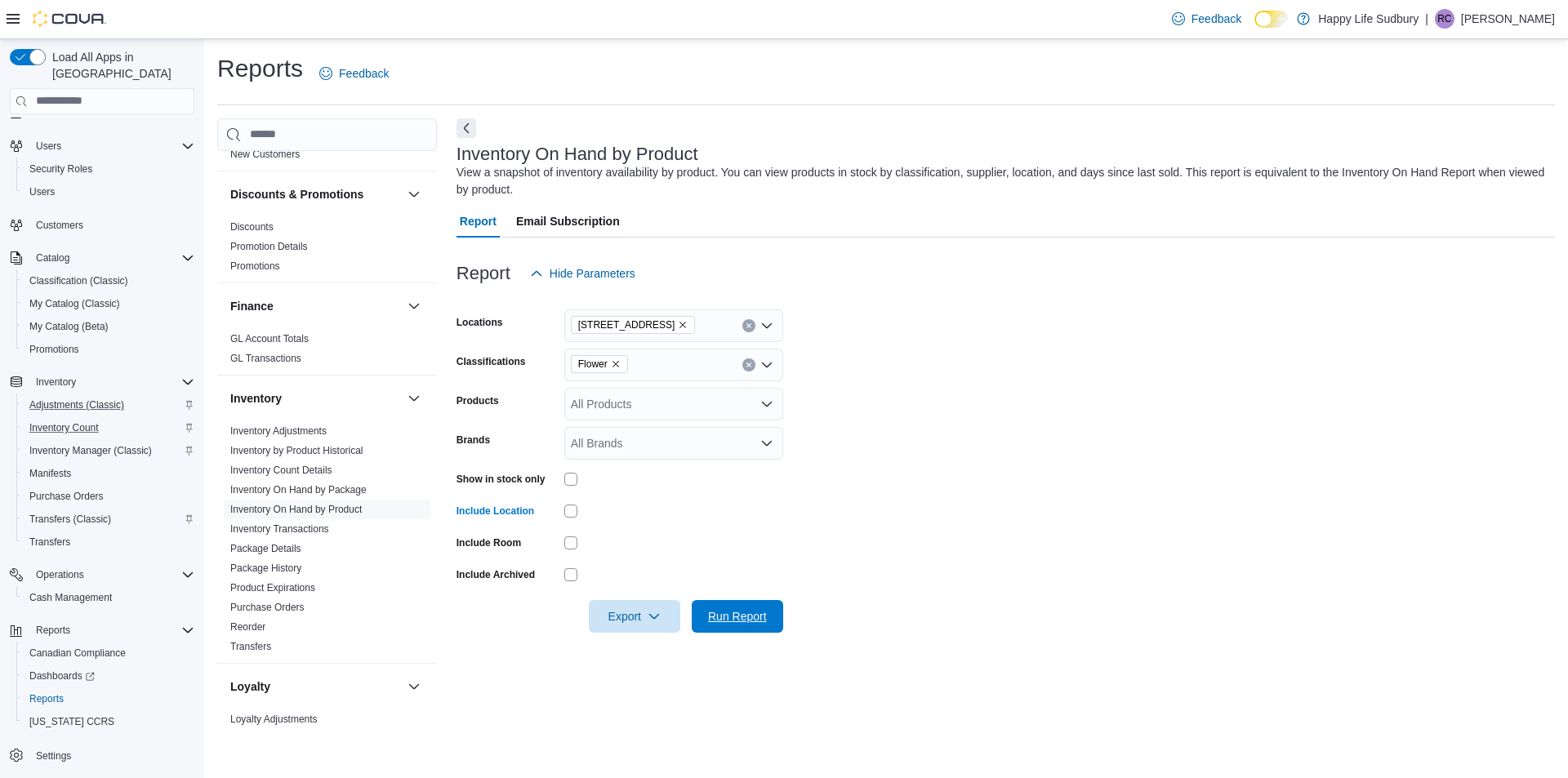
click at [718, 614] on span "Run Report" at bounding box center [737, 616] width 59 height 16
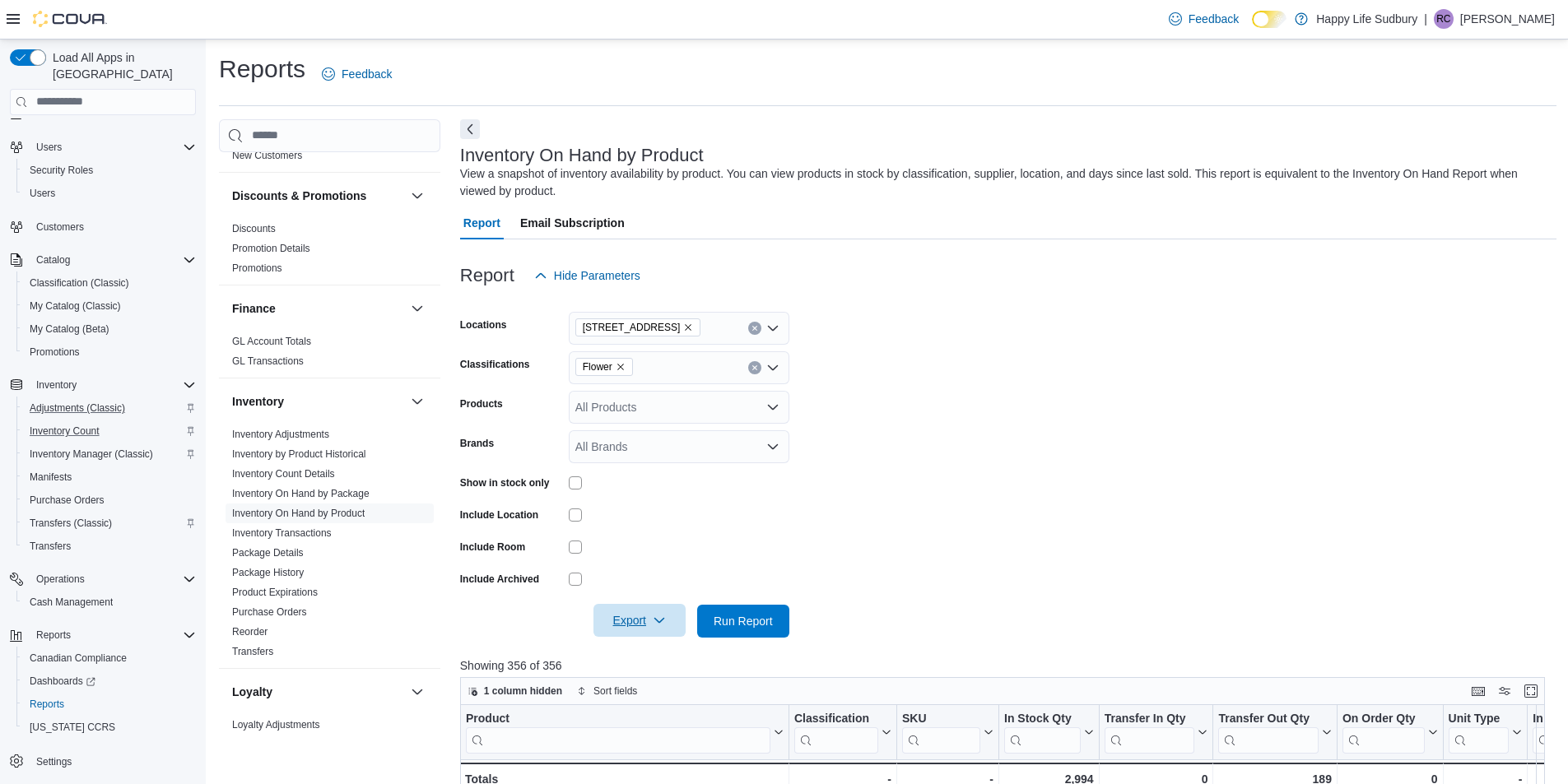
click at [633, 626] on span "Export" at bounding box center [639, 620] width 72 height 33
click at [645, 655] on span "Export to Excel" at bounding box center [642, 654] width 74 height 13
click at [622, 368] on icon "Remove Flower from selection in this group" at bounding box center [621, 367] width 6 height 6
click at [631, 470] on span "Beverages" at bounding box center [632, 467] width 55 height 16
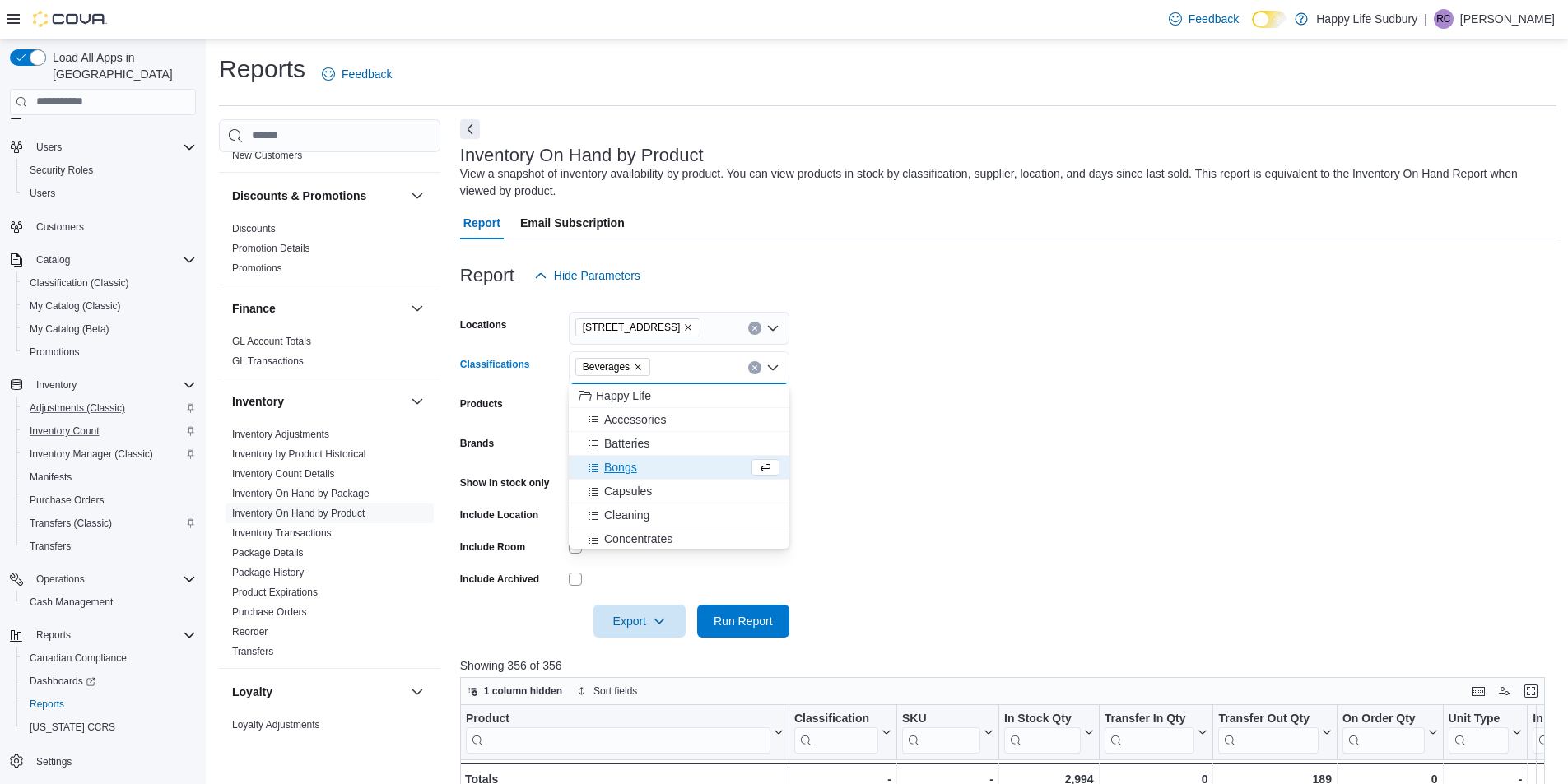
drag, startPoint x: 835, startPoint y: 497, endPoint x: 806, endPoint y: 534, distance: 47.0
click at [836, 497] on form "Locations [STREET_ADDRESS], [GEOGRAPHIC_DATA] Classifications Beverages Combo b…" at bounding box center [1009, 465] width 1097 height 346
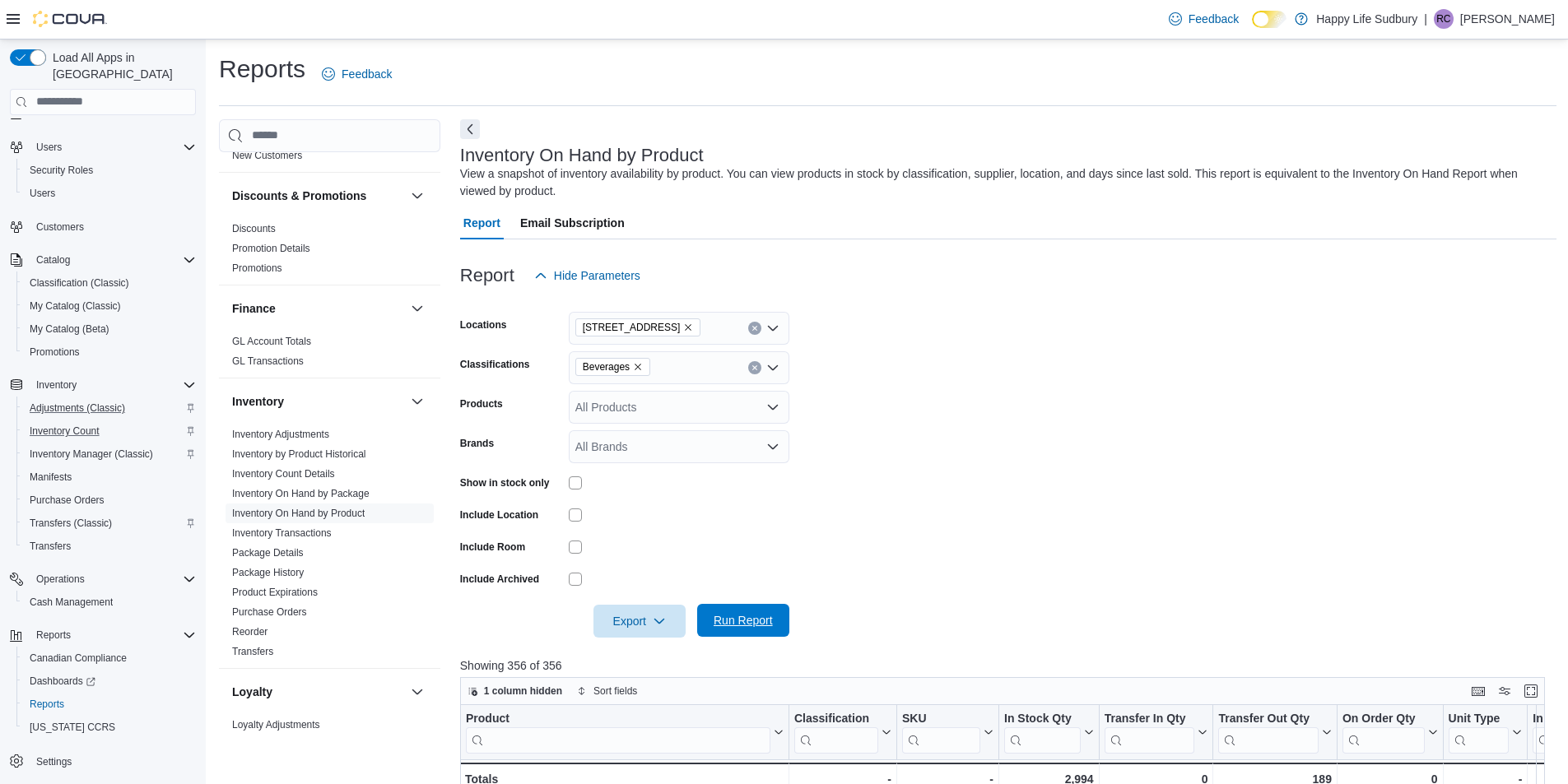
click at [750, 615] on span "Run Report" at bounding box center [743, 620] width 59 height 16
click at [650, 619] on span "Export" at bounding box center [639, 620] width 72 height 33
click at [667, 649] on span "Export to Excel" at bounding box center [642, 654] width 74 height 13
click at [618, 622] on span "Export" at bounding box center [639, 620] width 72 height 33
click at [664, 650] on span "Export to Excel" at bounding box center [642, 654] width 74 height 13
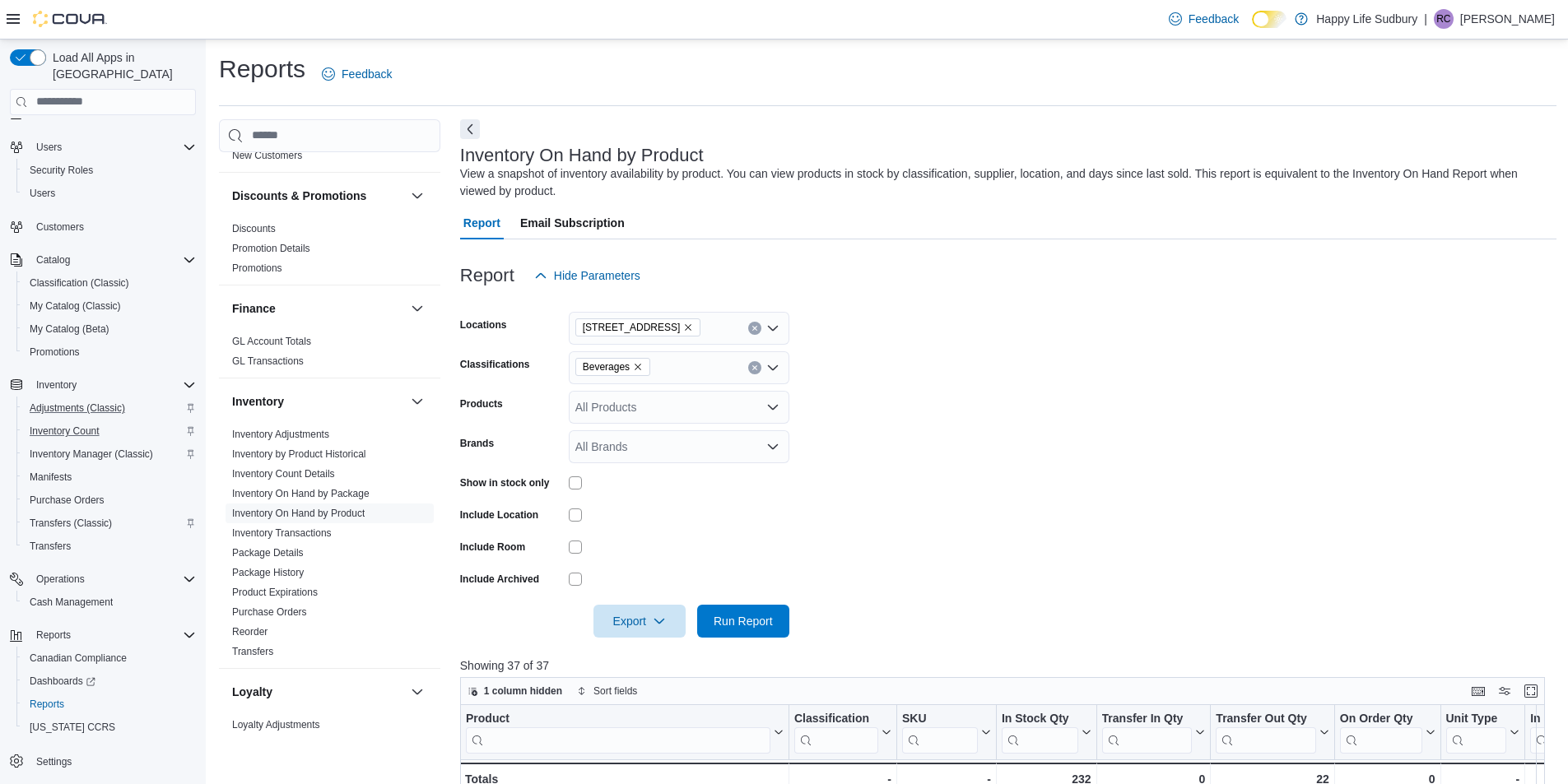
drag, startPoint x: 639, startPoint y: 363, endPoint x: 629, endPoint y: 371, distance: 12.8
click at [639, 363] on icon "Remove Beverages from selection in this group" at bounding box center [638, 367] width 10 height 10
click at [632, 523] on span "Flower" at bounding box center [622, 528] width 35 height 16
click at [750, 619] on span "Run Report" at bounding box center [743, 620] width 59 height 16
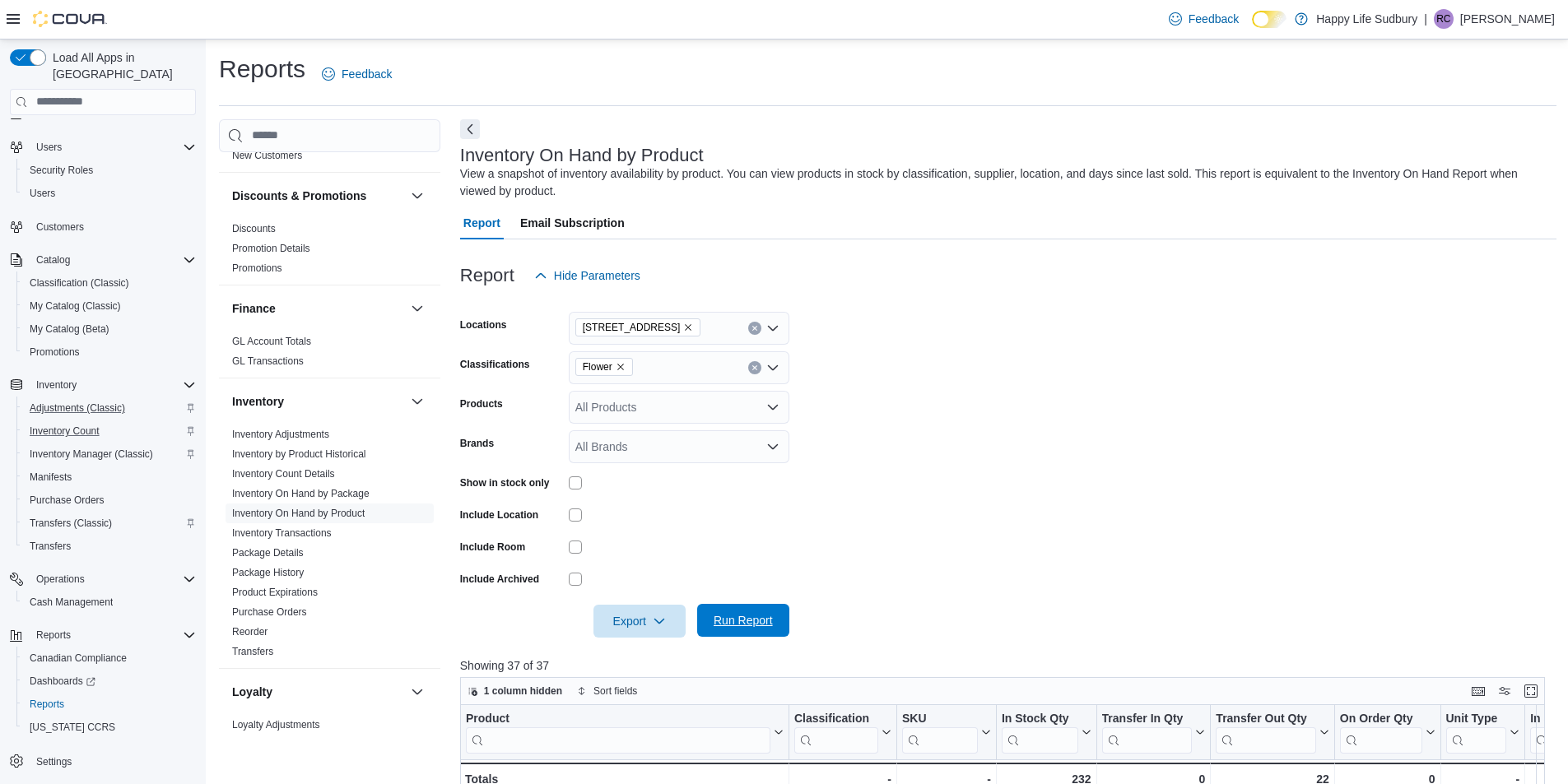
click at [733, 618] on span "Run Report" at bounding box center [743, 620] width 59 height 16
click at [626, 621] on span "Export" at bounding box center [639, 620] width 72 height 33
click at [661, 659] on span "Export to Excel" at bounding box center [642, 654] width 74 height 13
